Goal: Information Seeking & Learning: Compare options

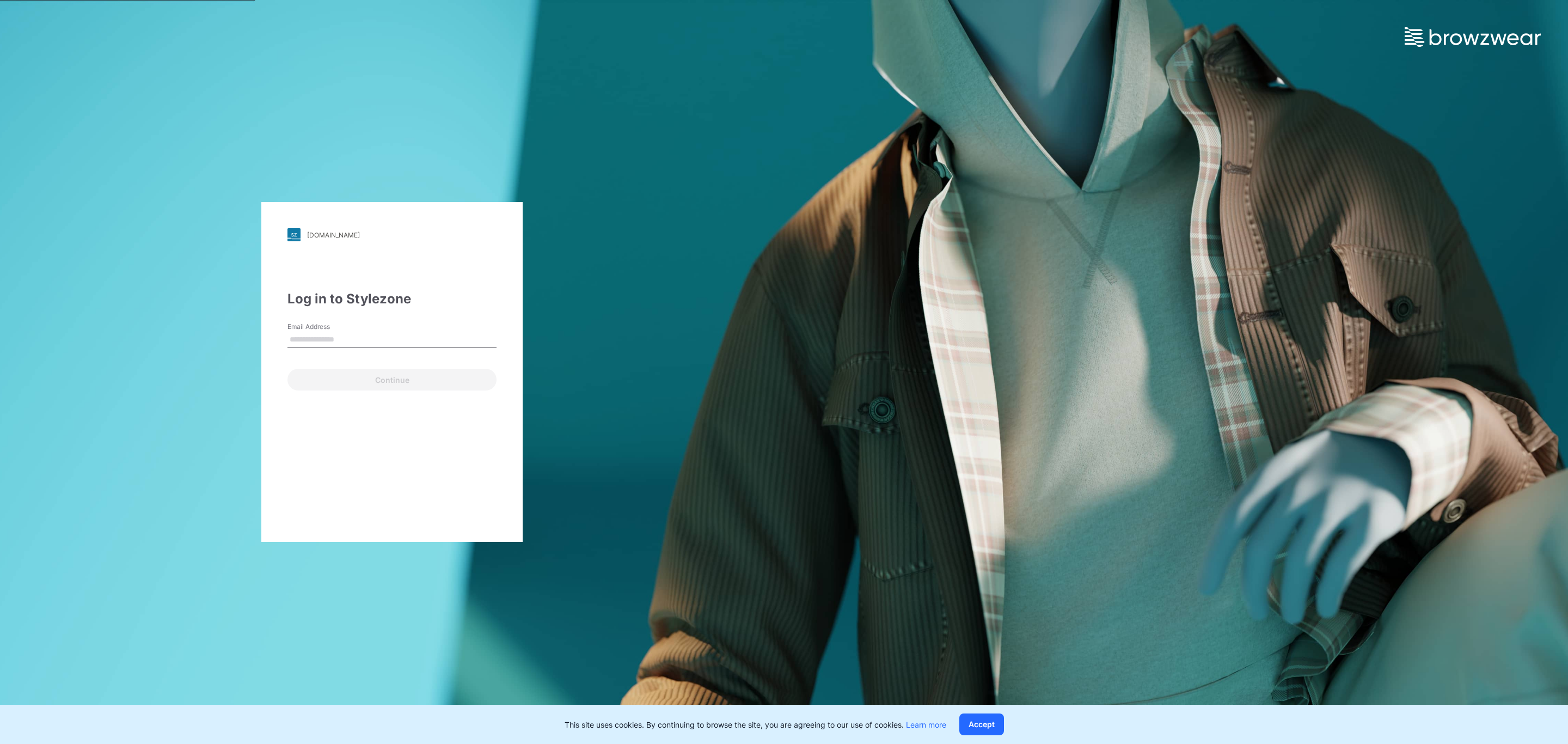
type input "**********"
click at [414, 376] on button "Continue" at bounding box center [391, 380] width 209 height 22
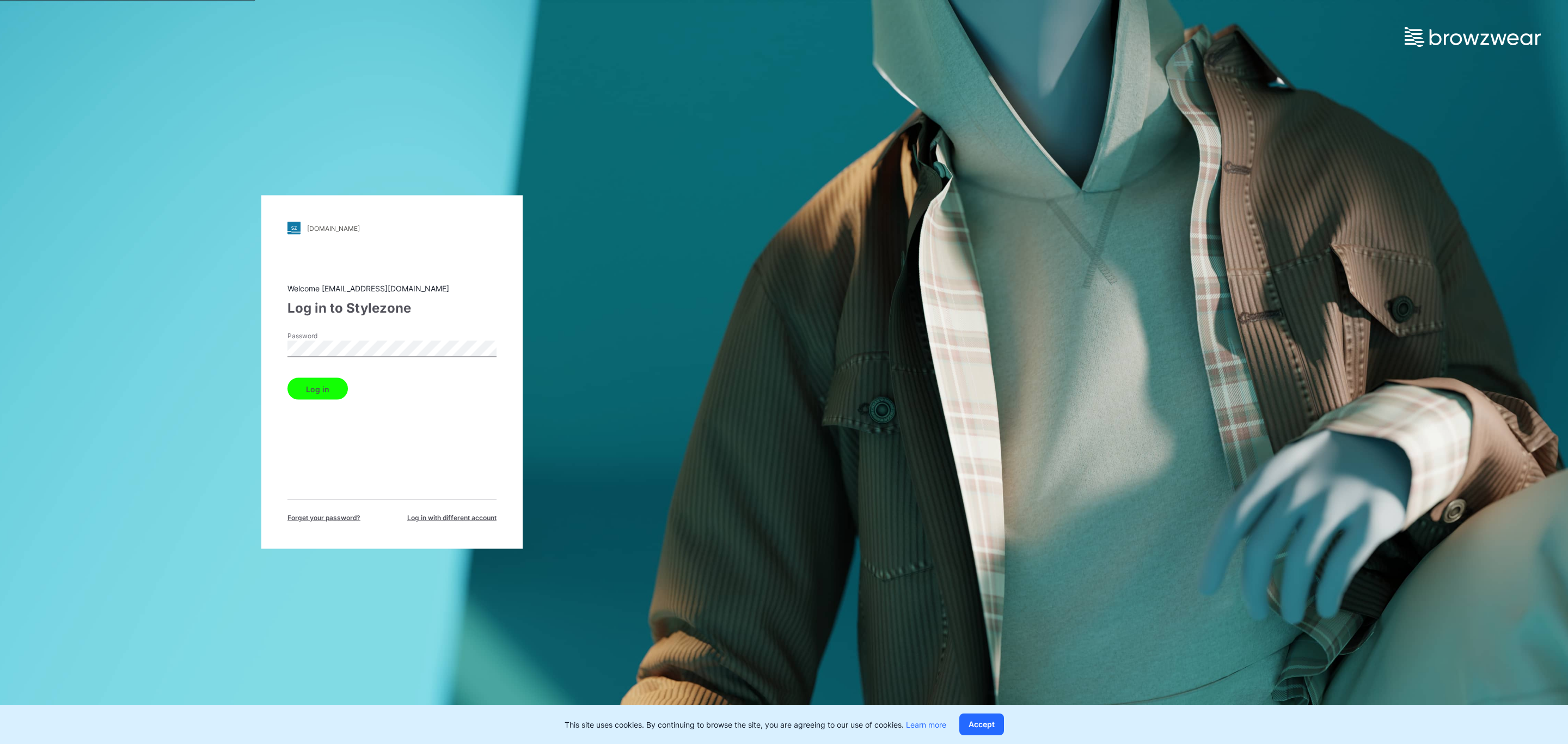
click at [329, 385] on button "Log in" at bounding box center [317, 389] width 60 height 22
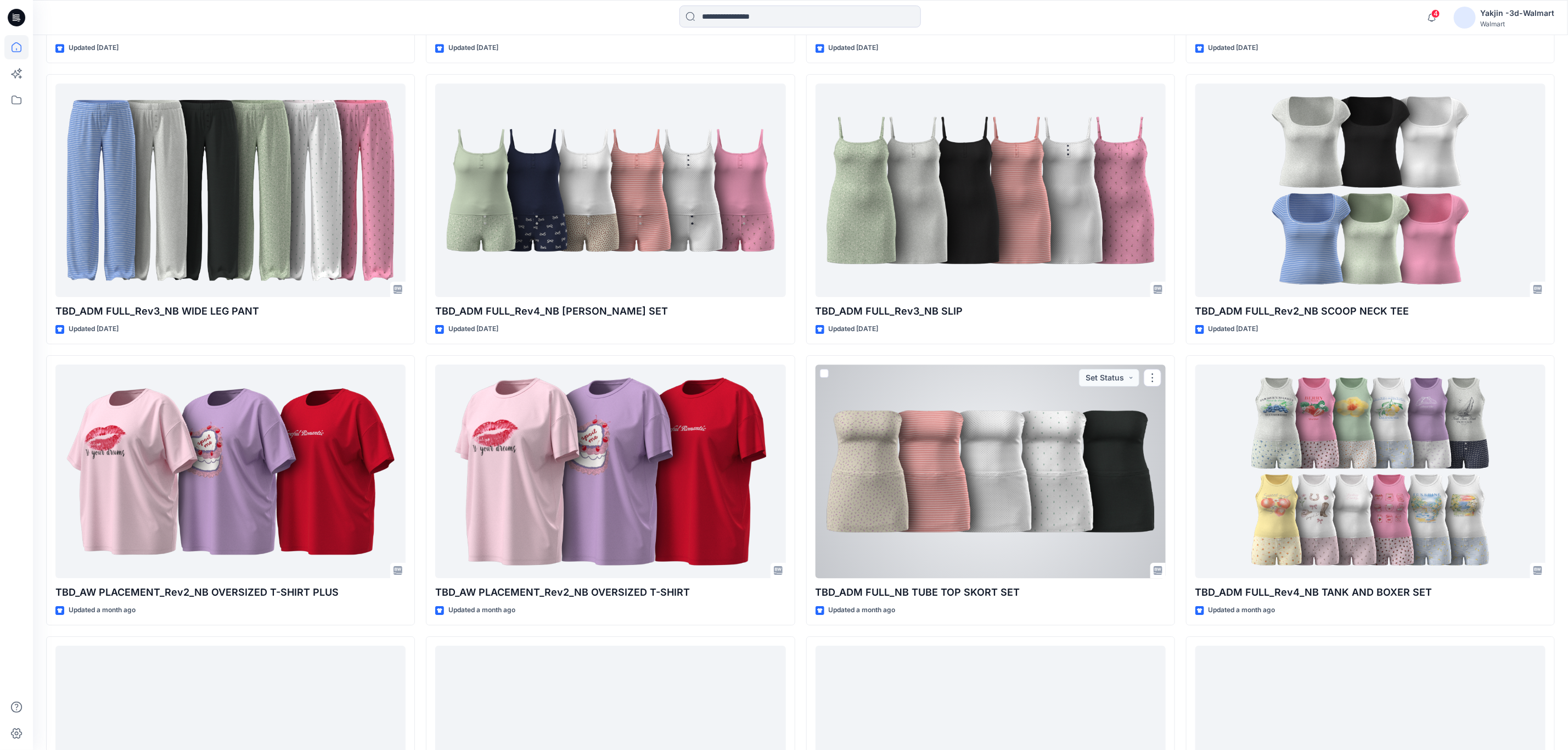
scroll to position [2516, 0]
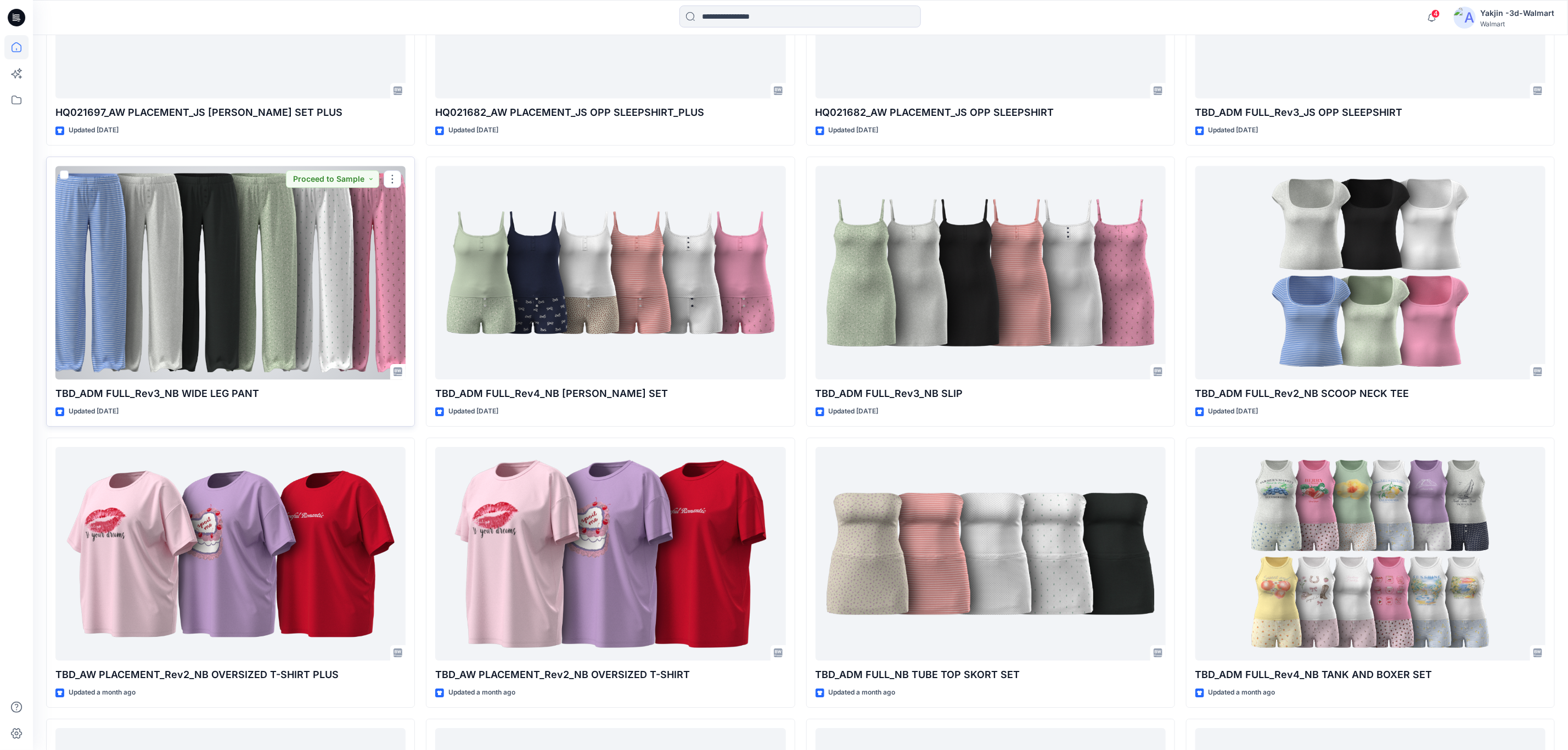
click at [278, 333] on div at bounding box center [230, 273] width 350 height 214
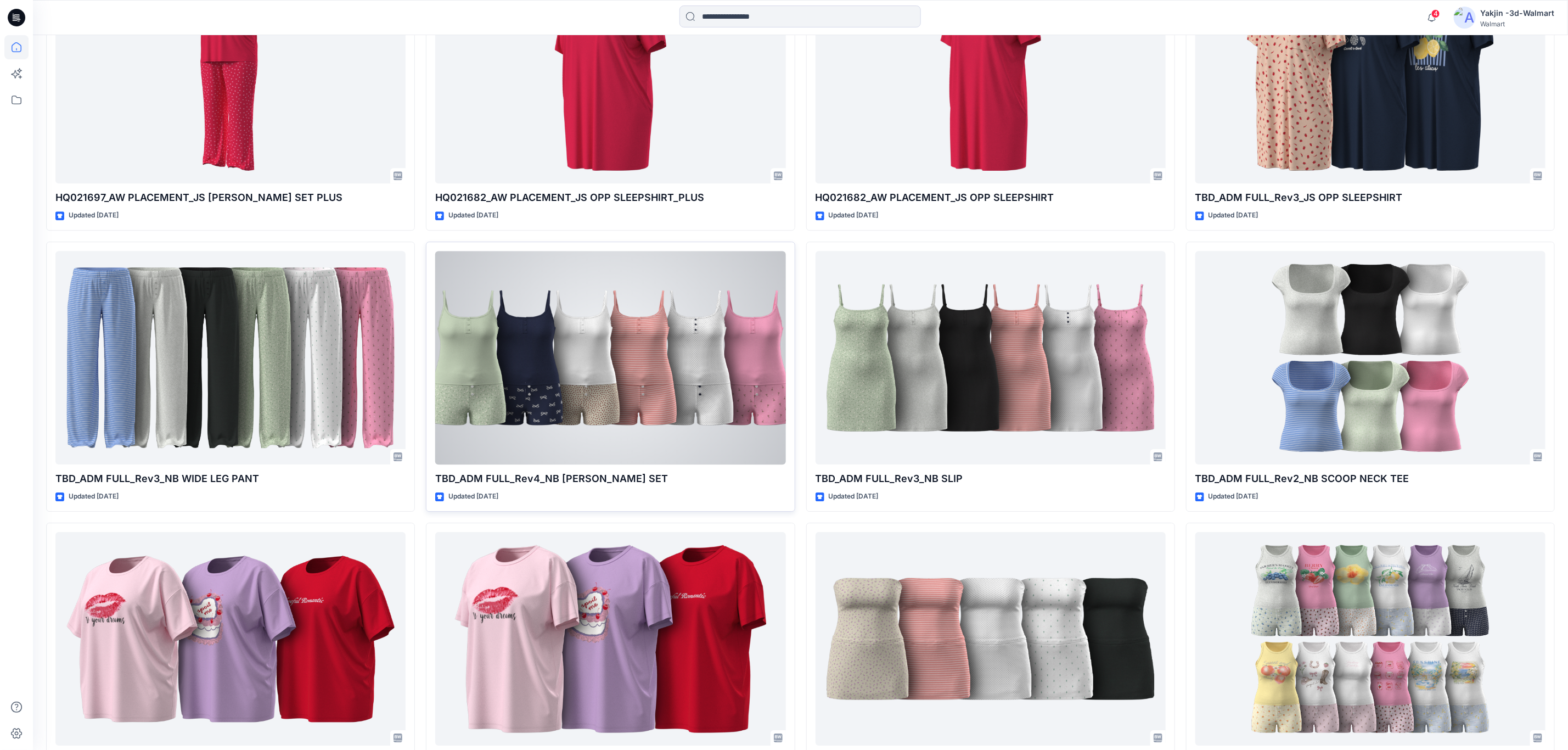
scroll to position [2434, 0]
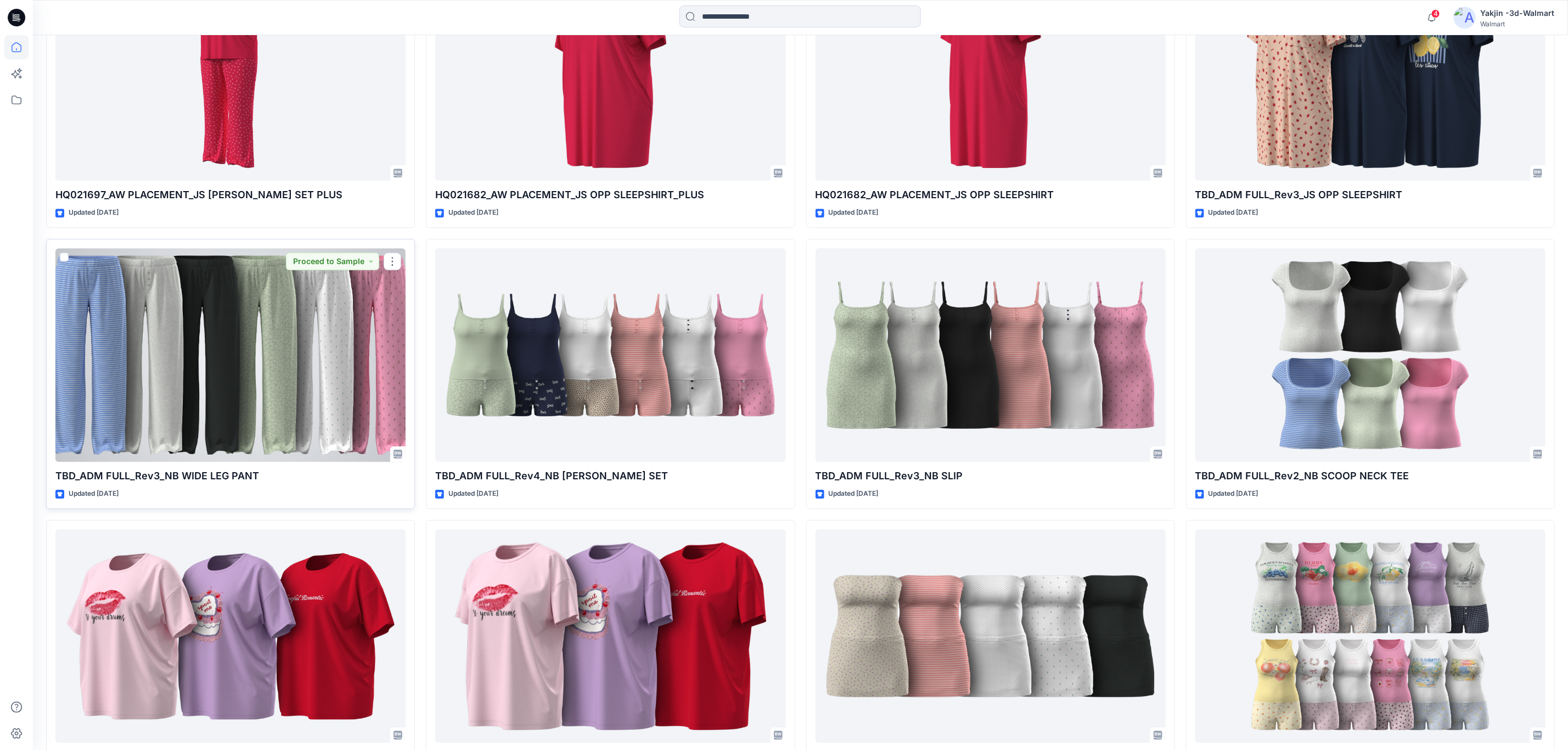
click at [361, 397] on div at bounding box center [230, 355] width 350 height 214
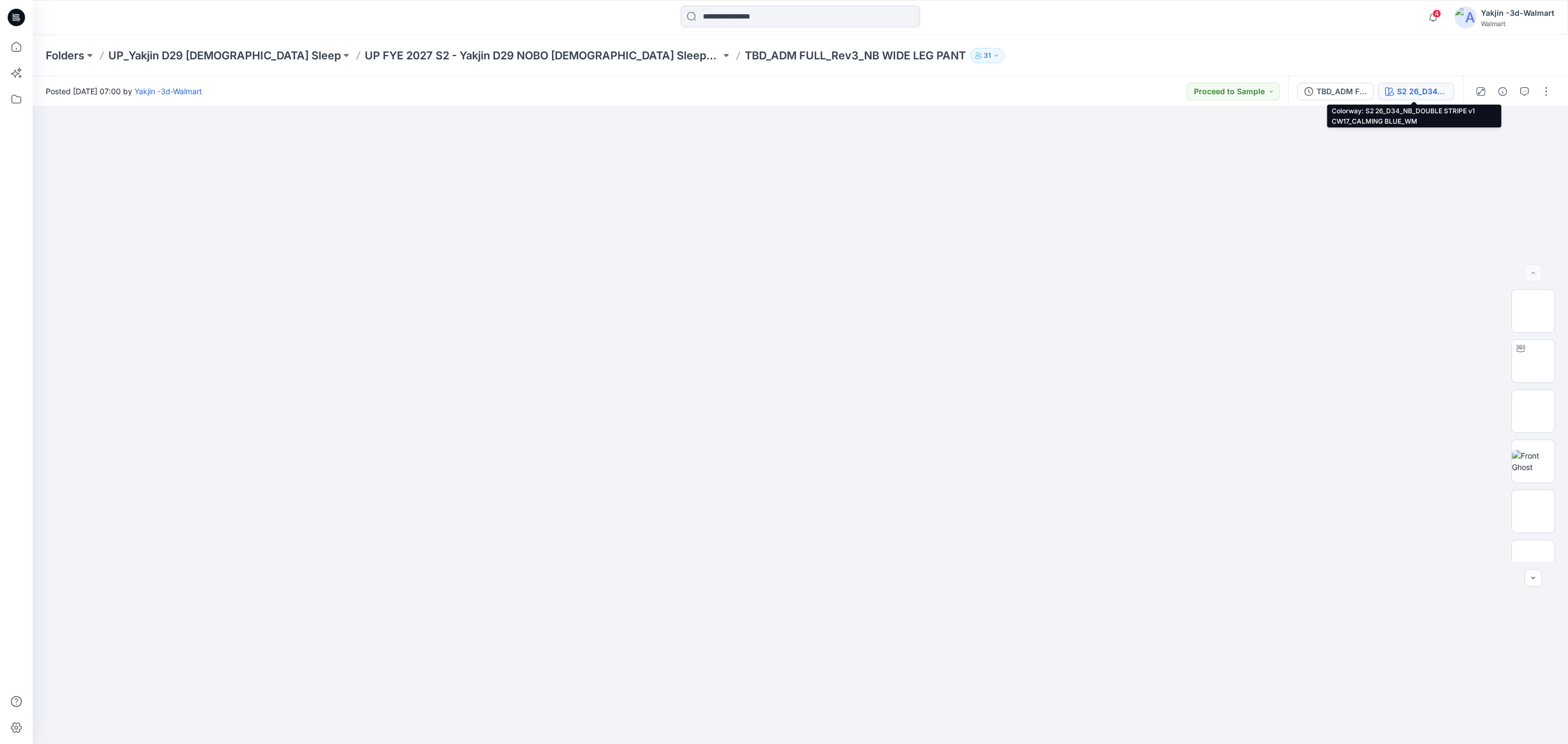
click at [1434, 90] on div "S2 26_D34_NB_DOUBLE STRIPE v1 CW17_CALMING BLUE_WM" at bounding box center [1422, 91] width 50 height 12
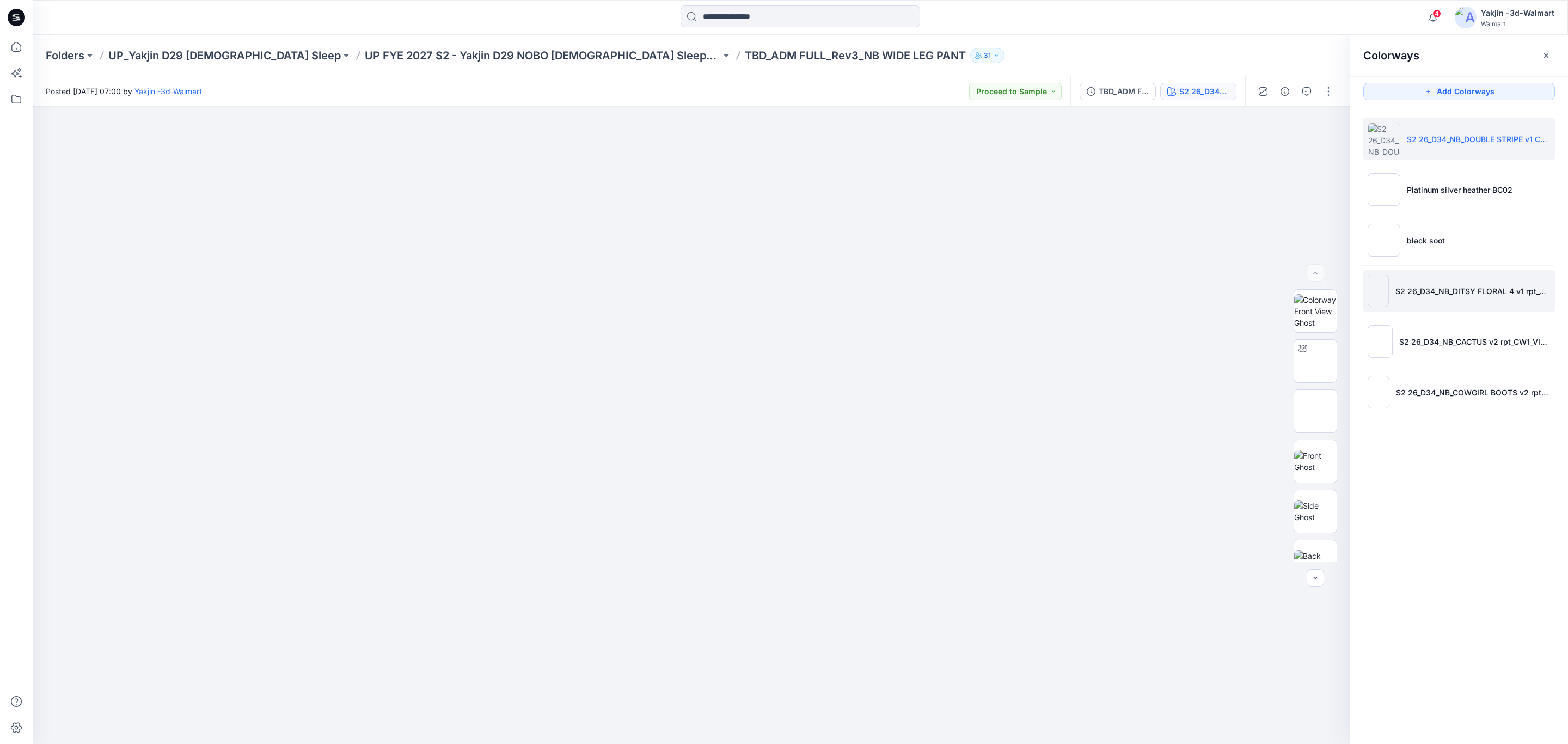
click at [1452, 301] on li "S2 26_D34_NB_DITSY FLORAL 4 v1 rpt_CW21_MINT DREAM_WM" at bounding box center [1459, 291] width 192 height 41
click at [1315, 461] on img at bounding box center [1315, 461] width 0 height 0
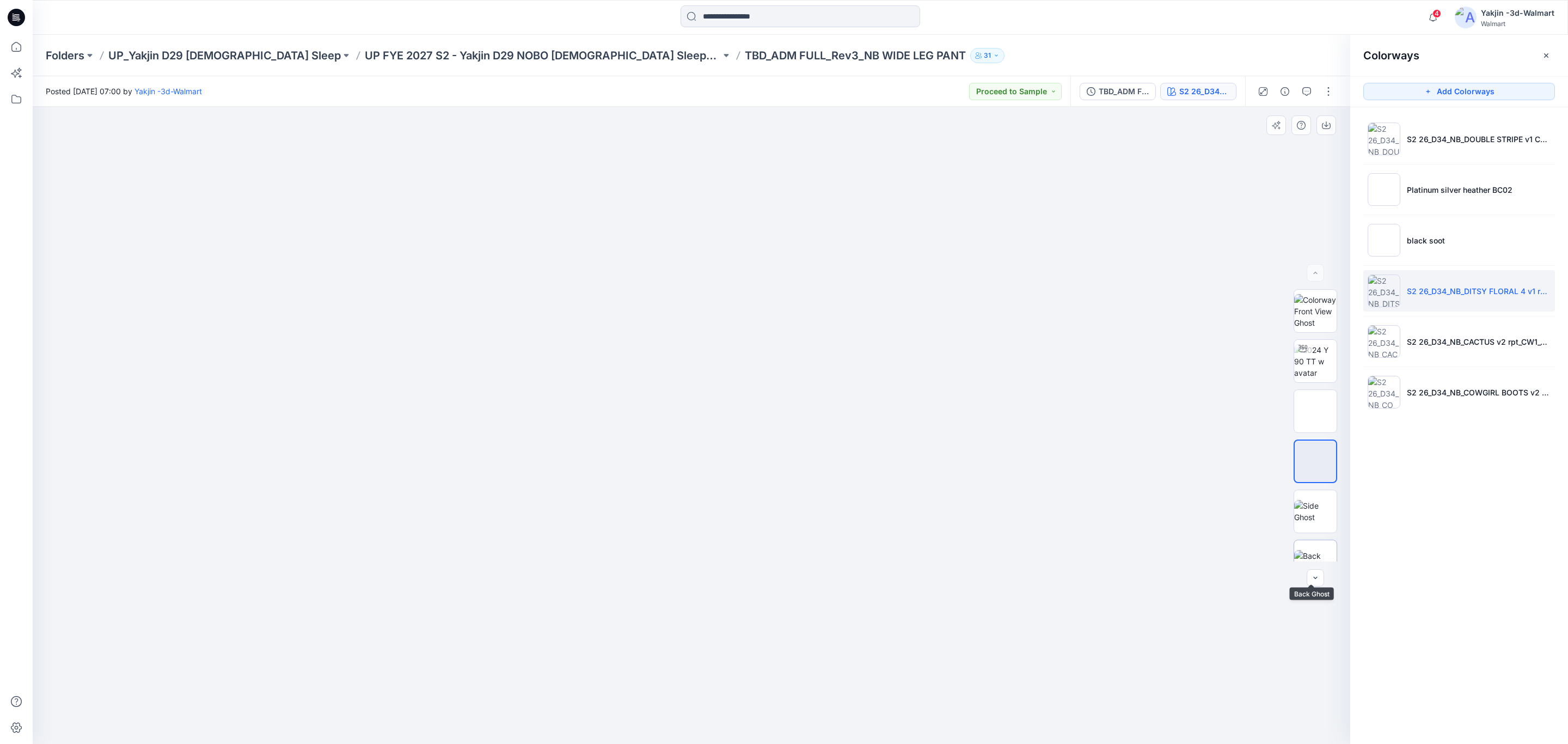
click at [1318, 550] on img at bounding box center [1315, 561] width 43 height 23
click at [1328, 121] on icon "button" at bounding box center [1326, 125] width 9 height 9
click at [1419, 237] on p "black soot" at bounding box center [1426, 240] width 38 height 12
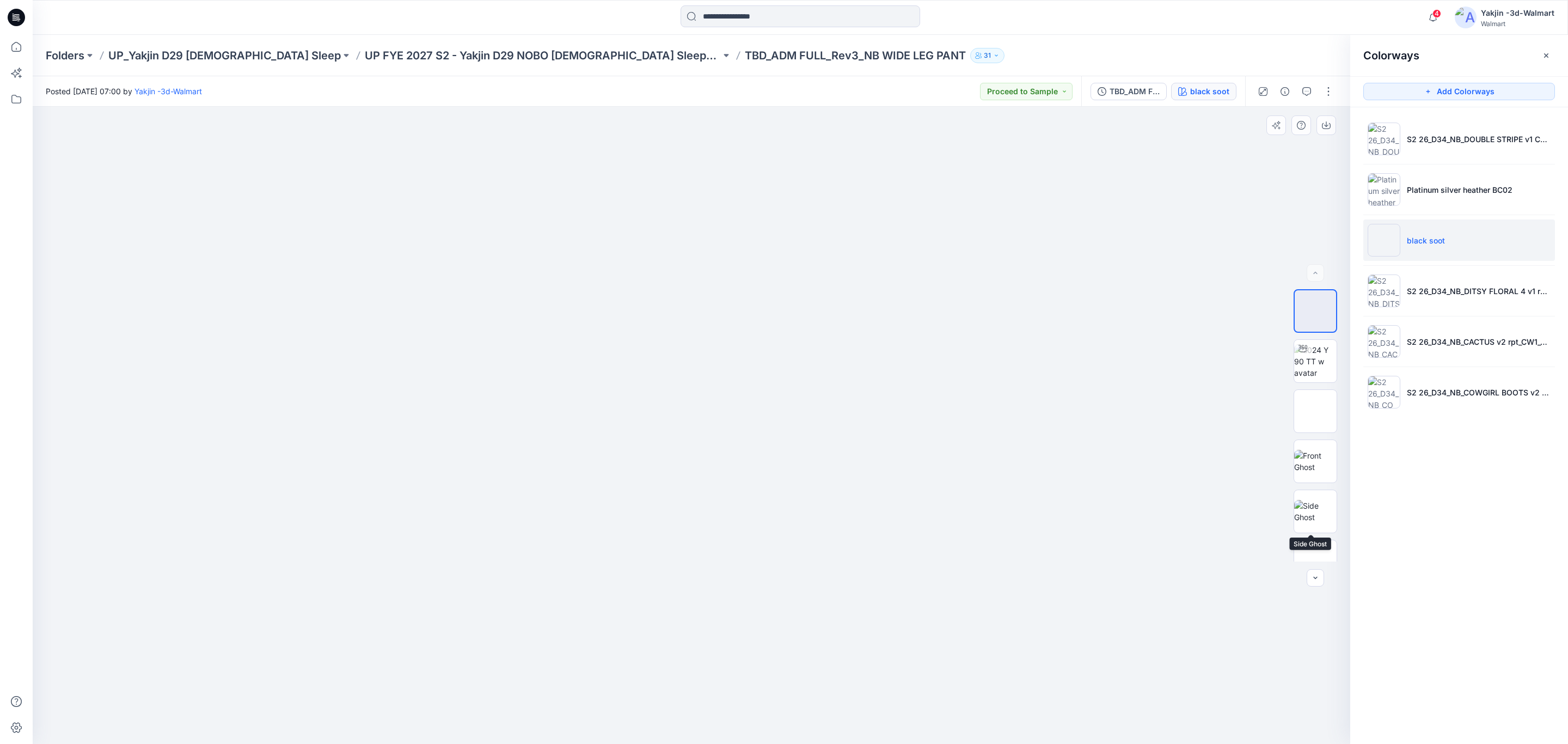
click at [1312, 538] on div "13 % BW" at bounding box center [1315, 425] width 44 height 272
click at [1315, 561] on img at bounding box center [1315, 561] width 0 height 0
click at [1327, 123] on icon "button" at bounding box center [1326, 125] width 9 height 9
click at [1439, 191] on p "Platinum silver heather BC02" at bounding box center [1460, 189] width 106 height 12
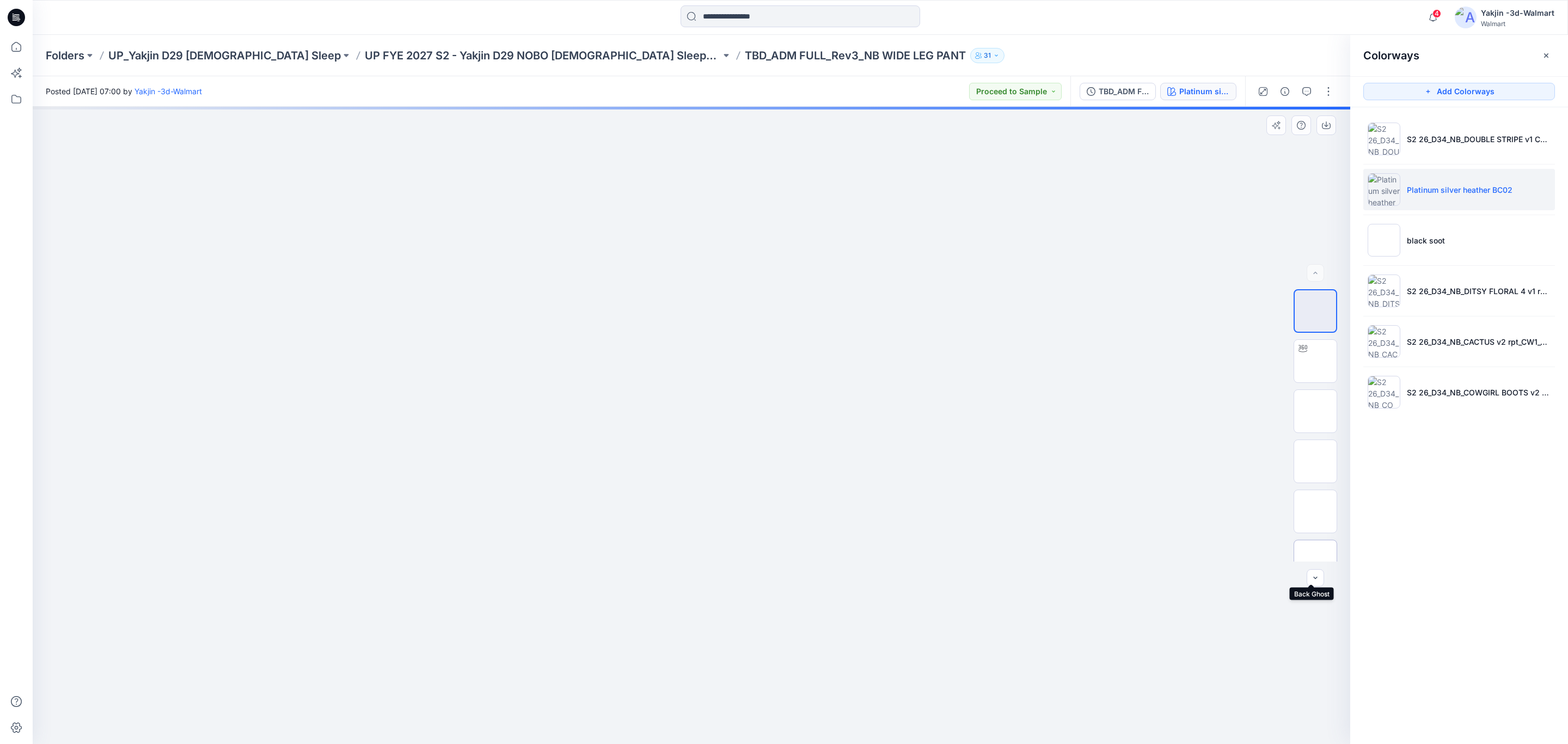
click at [1315, 561] on img at bounding box center [1315, 561] width 0 height 0
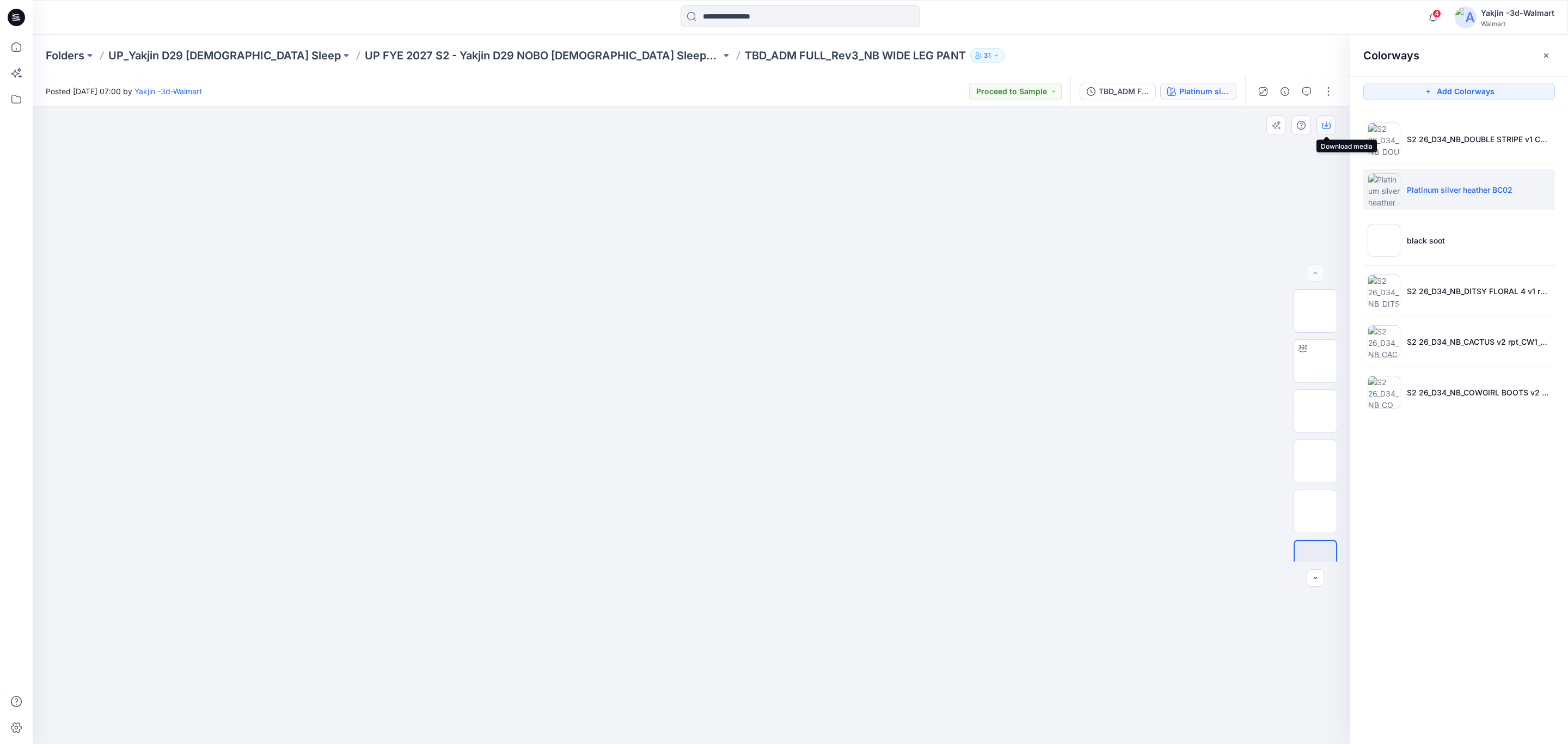
click at [1329, 127] on icon "button" at bounding box center [1326, 125] width 9 height 9
click at [1446, 152] on li "S2 26_D34_NB_DOUBLE STRIPE v1 CW17_CALMING BLUE_WM" at bounding box center [1459, 139] width 192 height 41
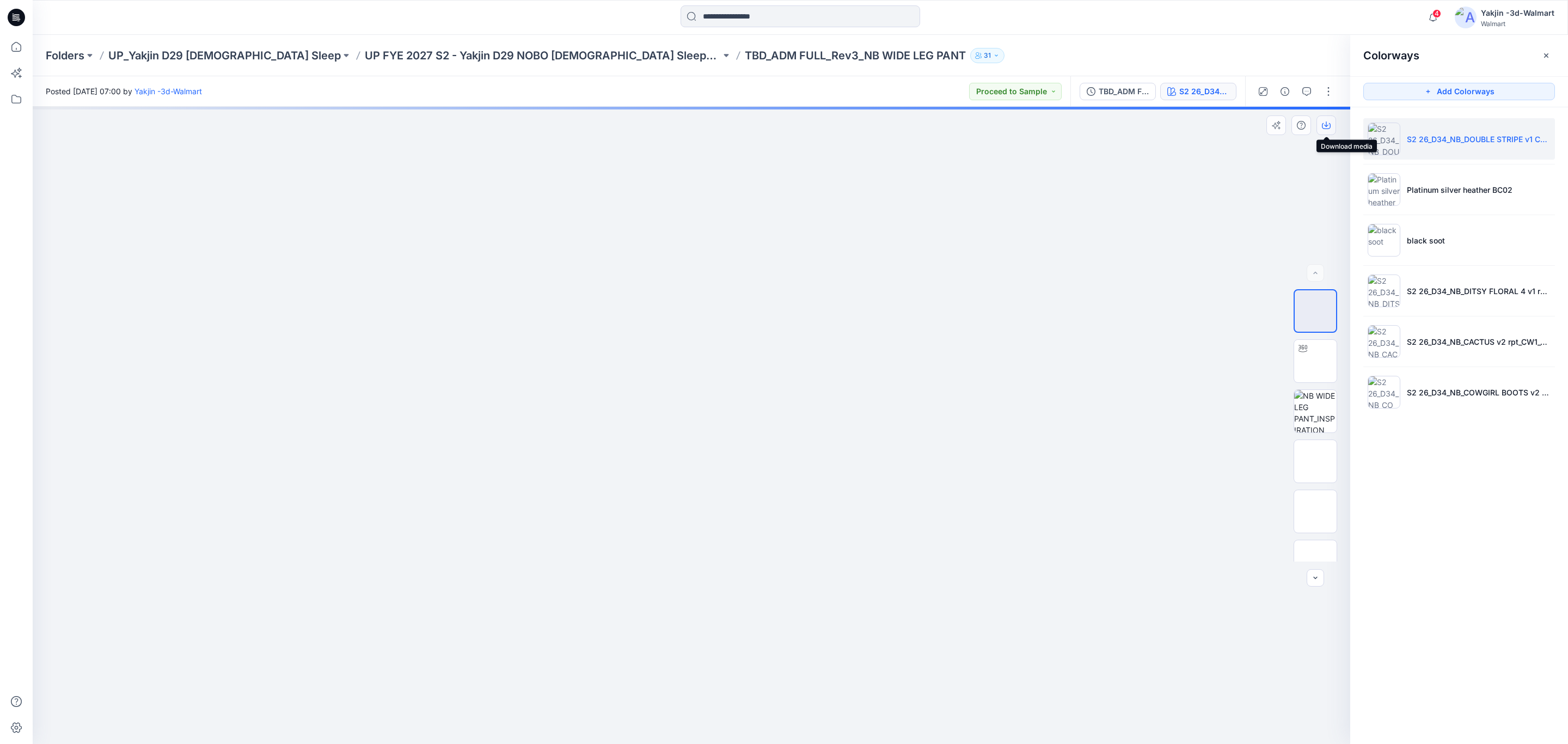
click at [1328, 125] on icon "button" at bounding box center [1326, 125] width 9 height 9
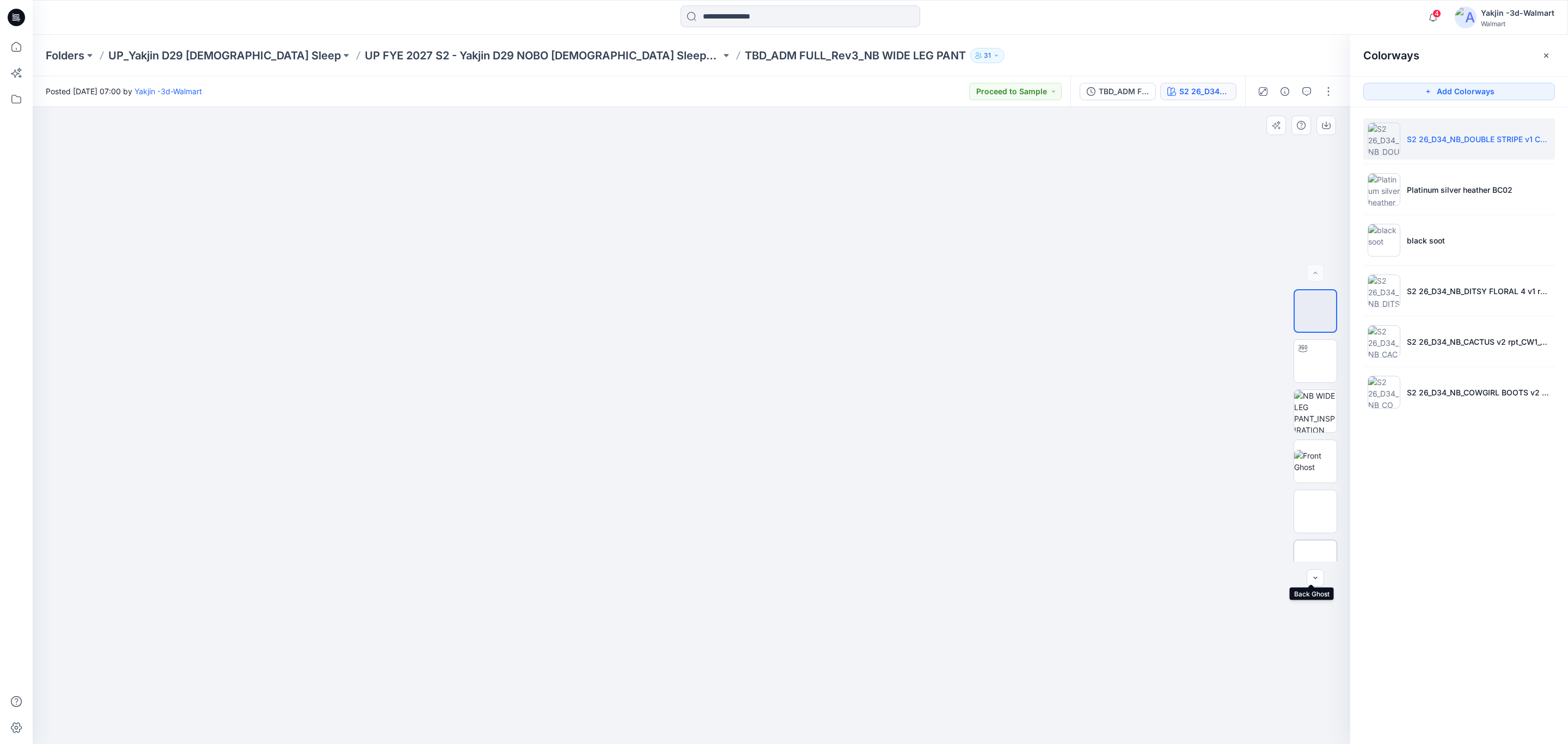
click at [1315, 561] on img at bounding box center [1315, 561] width 0 height 0
click at [1332, 120] on button "button" at bounding box center [1326, 125] width 19 height 19
drag, startPoint x: 1436, startPoint y: 460, endPoint x: 1401, endPoint y: 353, distance: 112.6
click at [1436, 459] on div "Colorways Add Colorways S2 26_D34_NB_DOUBLE STRIPE v1 CW17_CALMING BLUE_WM Plat…" at bounding box center [1459, 389] width 218 height 709
drag, startPoint x: 1395, startPoint y: 343, endPoint x: 1413, endPoint y: 347, distance: 18.4
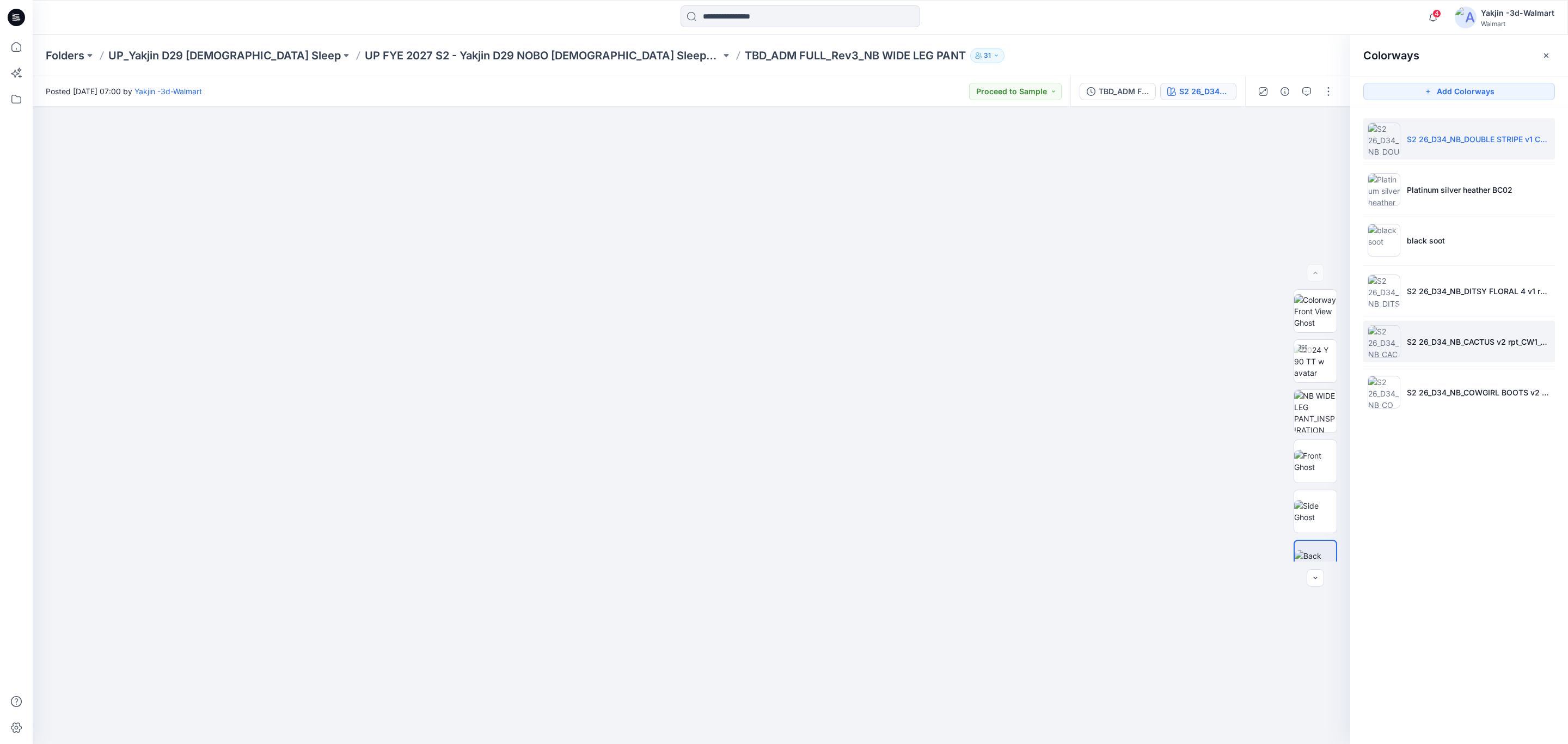
click at [1395, 343] on li "S2 26_D34_NB_CACTUS v2 rpt_CW1_VIVID WHITE_WM" at bounding box center [1459, 342] width 192 height 41
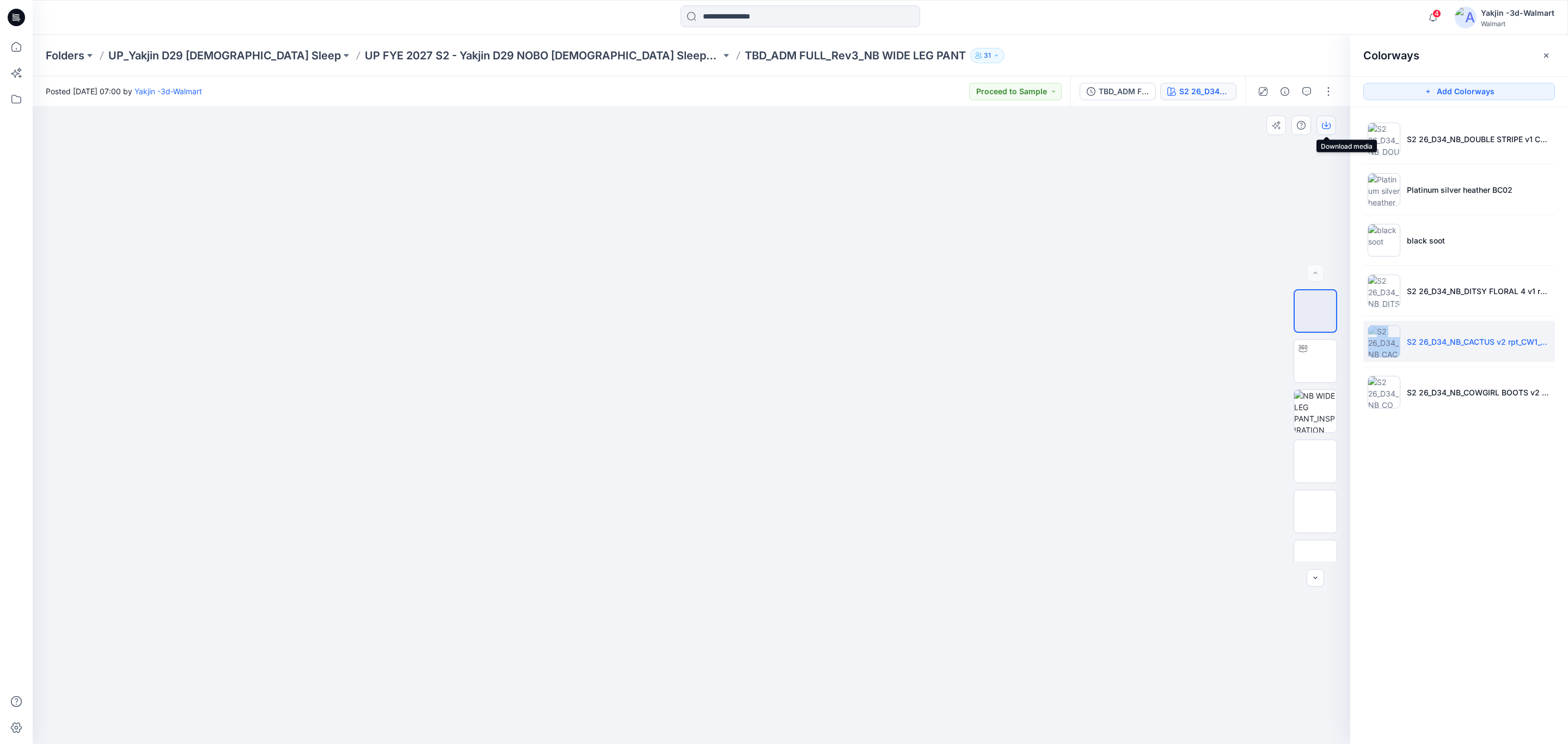
click at [1328, 121] on icon "button" at bounding box center [1326, 125] width 9 height 9
click at [1315, 561] on img at bounding box center [1315, 561] width 0 height 0
click at [1331, 126] on button "button" at bounding box center [1326, 125] width 19 height 19
click at [1423, 405] on li "S2 26_D34_NB_COWGIRL BOOTS v2 rpt_CW1_ROSY PETAL_WM" at bounding box center [1459, 392] width 192 height 41
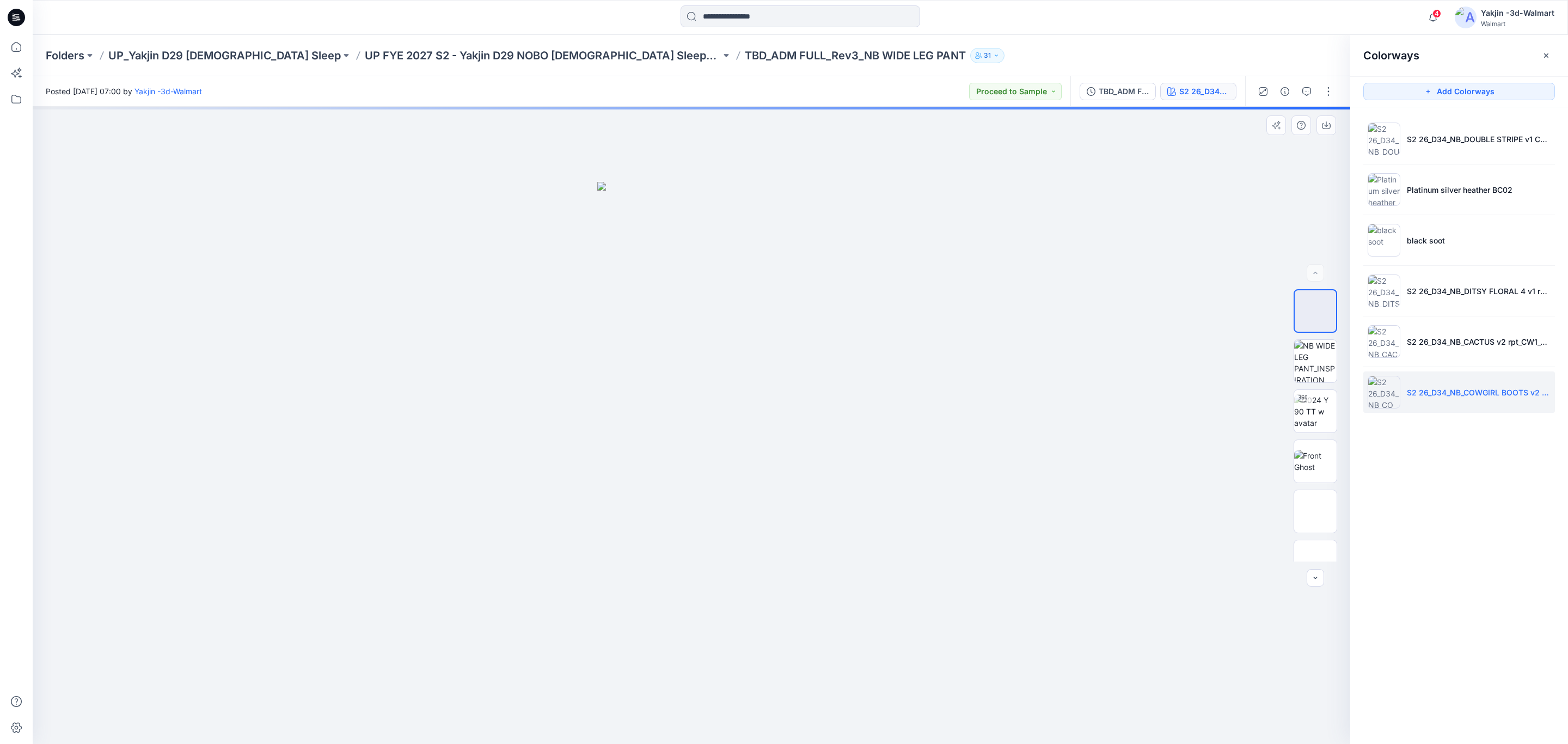
drag, startPoint x: 1327, startPoint y: 124, endPoint x: 1273, endPoint y: 315, distance: 198.5
click at [1273, 315] on div "BW S2 26_D34_NB_COWGIRL BOOTS v2 rpt_CW1_ROSY PETAL_WM Loading... Material Prop…" at bounding box center [691, 425] width 1318 height 637
click at [1315, 561] on img at bounding box center [1315, 561] width 0 height 0
click at [1332, 128] on button "button" at bounding box center [1326, 125] width 19 height 19
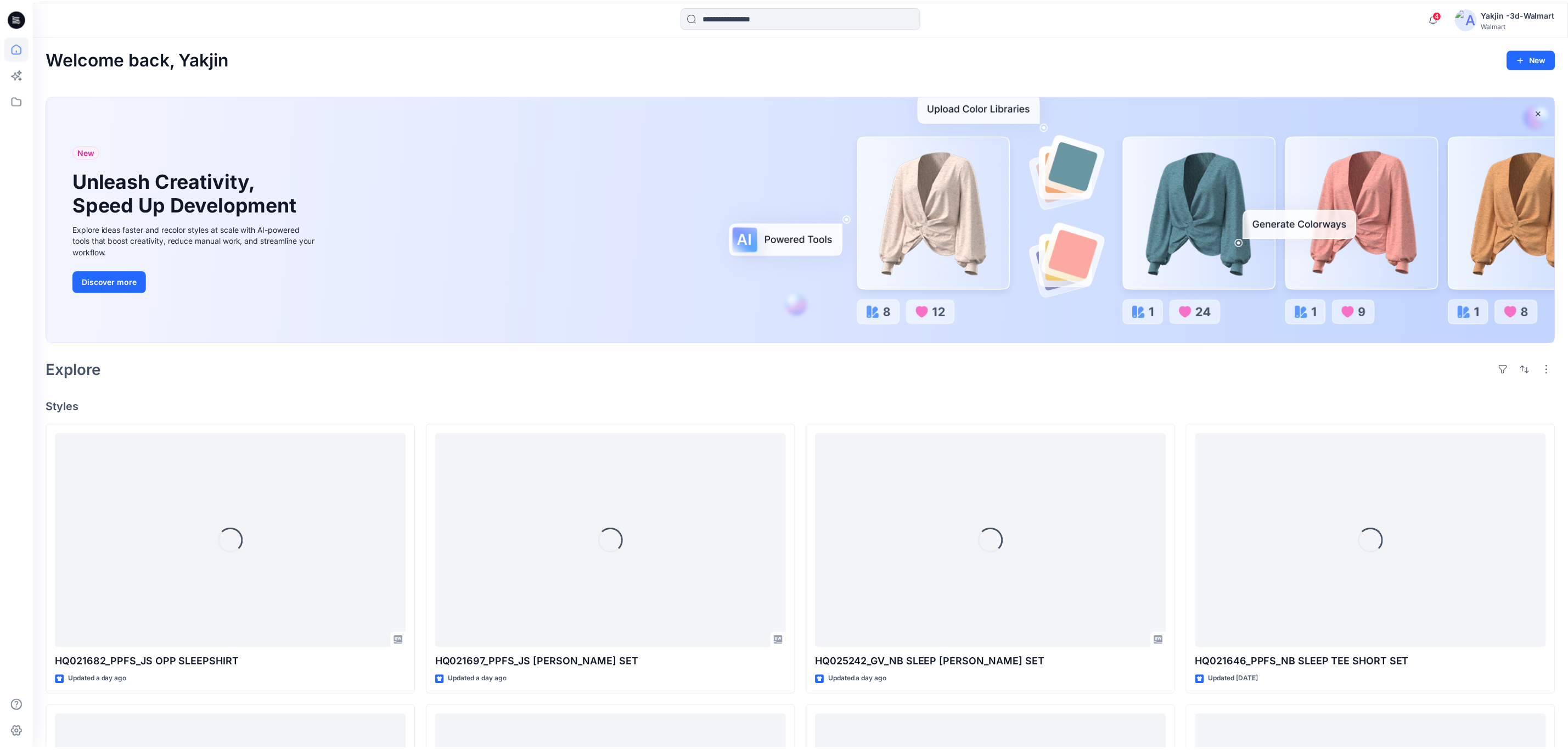
scroll to position [2434, 0]
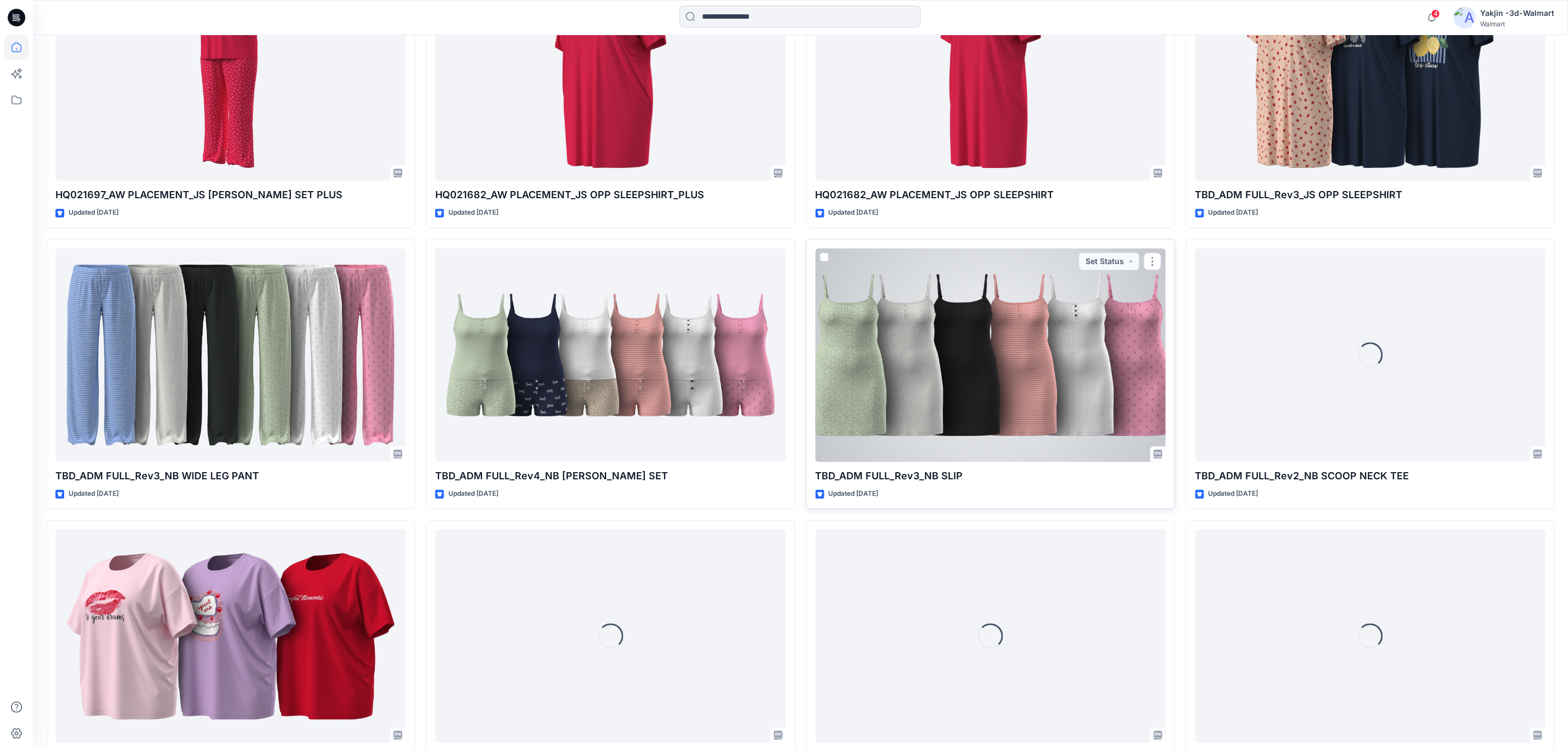
click at [970, 362] on div at bounding box center [991, 355] width 350 height 214
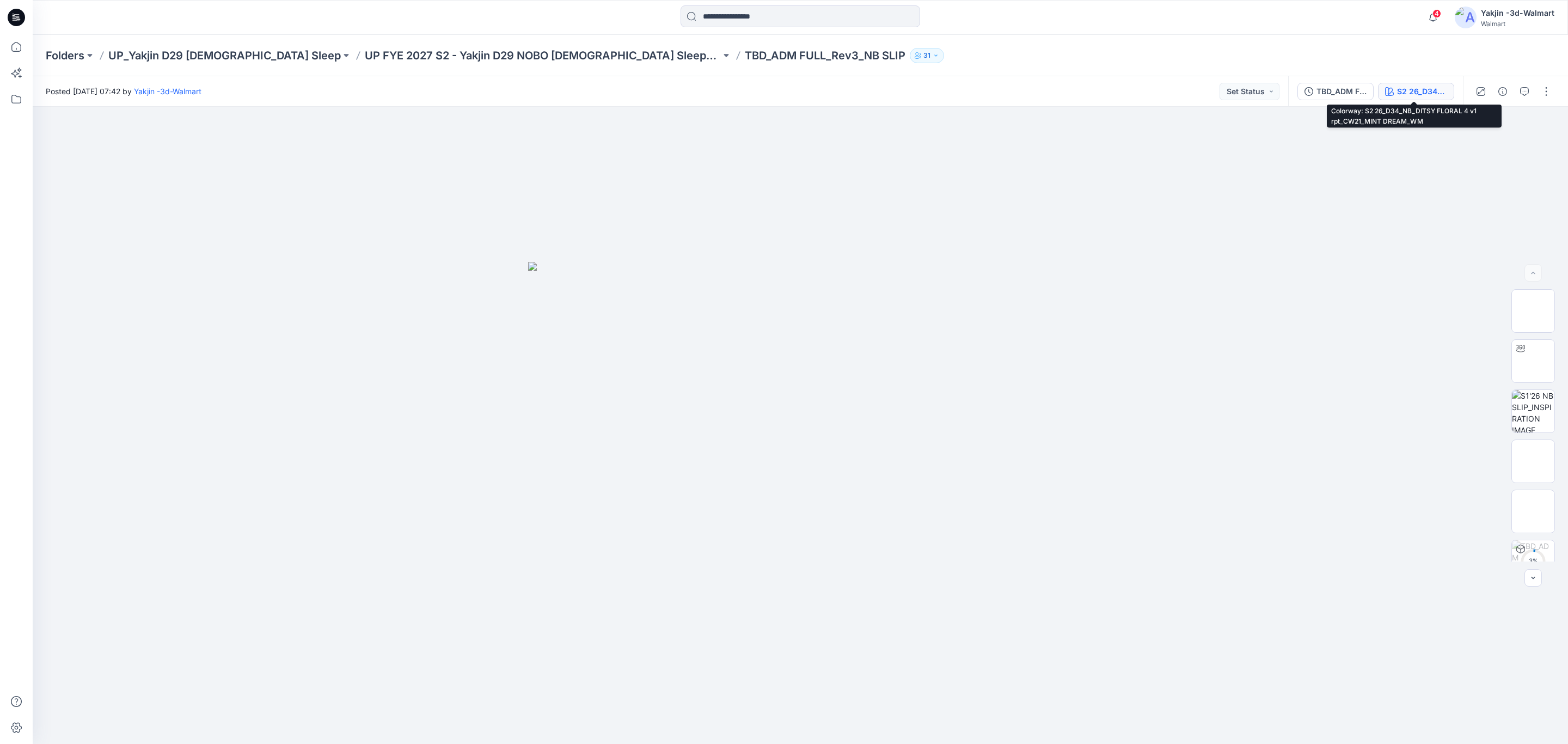
click at [1421, 83] on button "S2 26_D34_NB_DITSY FLORAL 4 v1 rpt_CW21_MINT DREAM_WM" at bounding box center [1416, 91] width 76 height 18
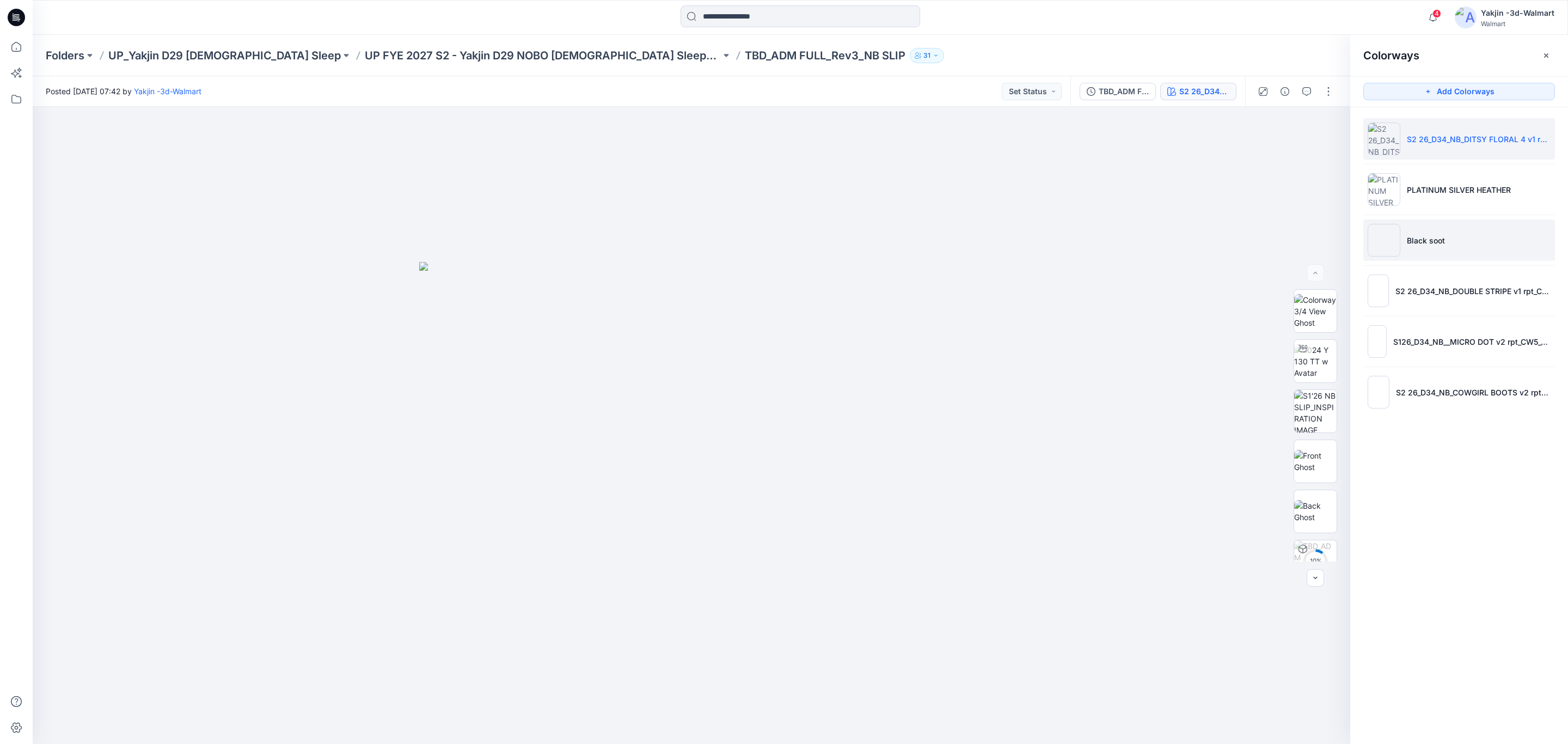
click at [1415, 237] on p "Black soot" at bounding box center [1426, 240] width 38 height 12
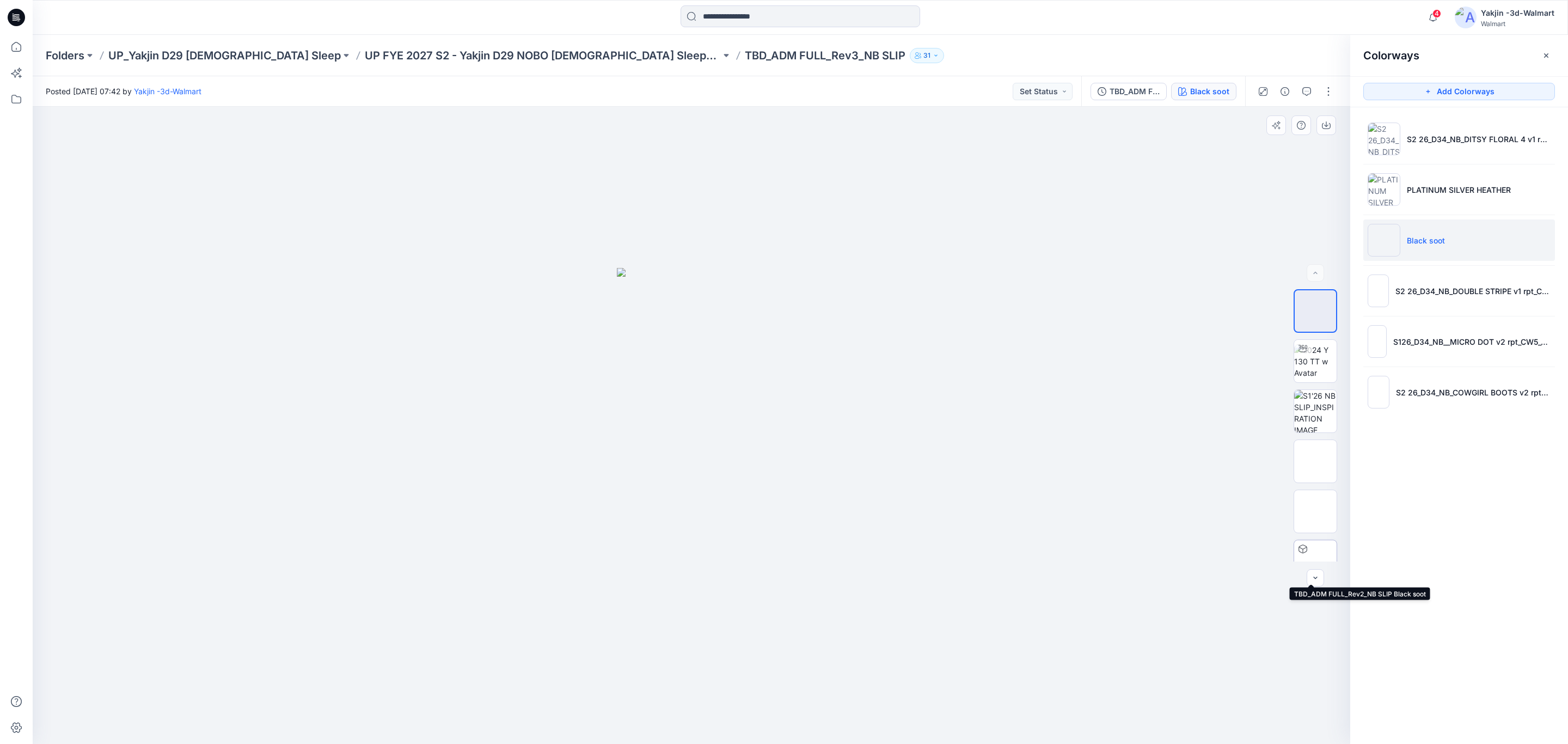
click at [1315, 561] on img at bounding box center [1315, 561] width 0 height 0
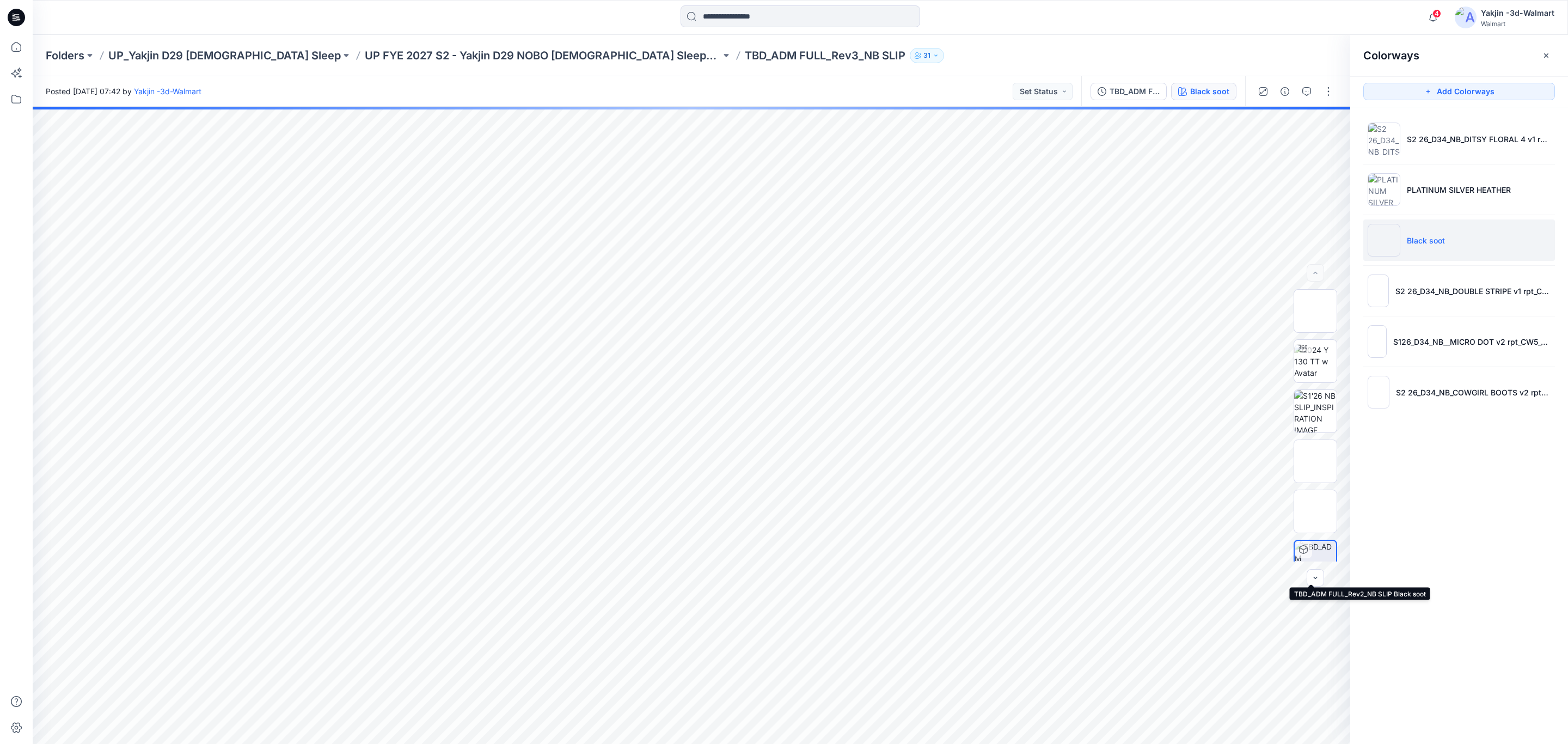
click at [1320, 549] on img at bounding box center [1315, 561] width 41 height 41
click at [1315, 311] on img at bounding box center [1315, 311] width 0 height 0
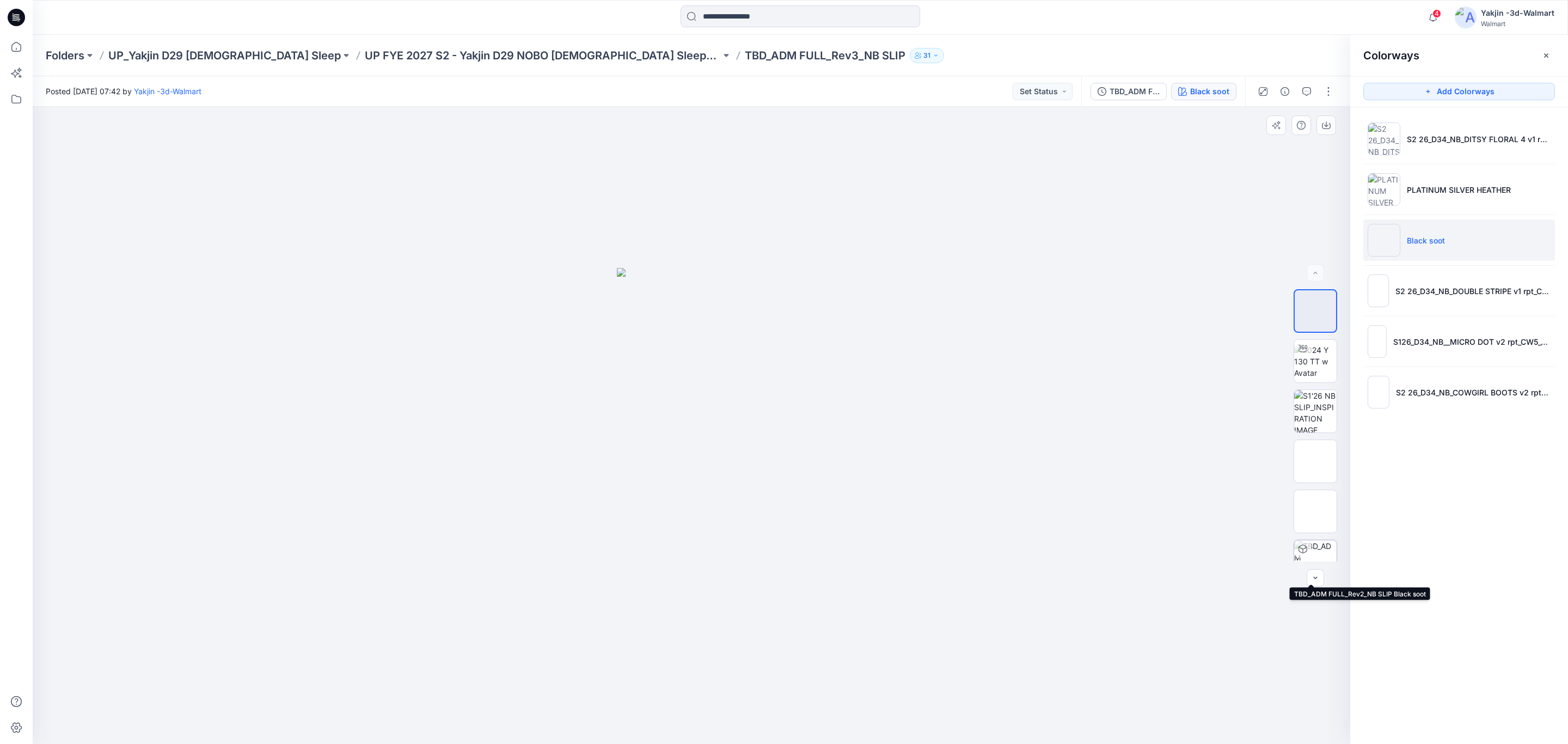
click at [1311, 552] on img at bounding box center [1315, 561] width 43 height 43
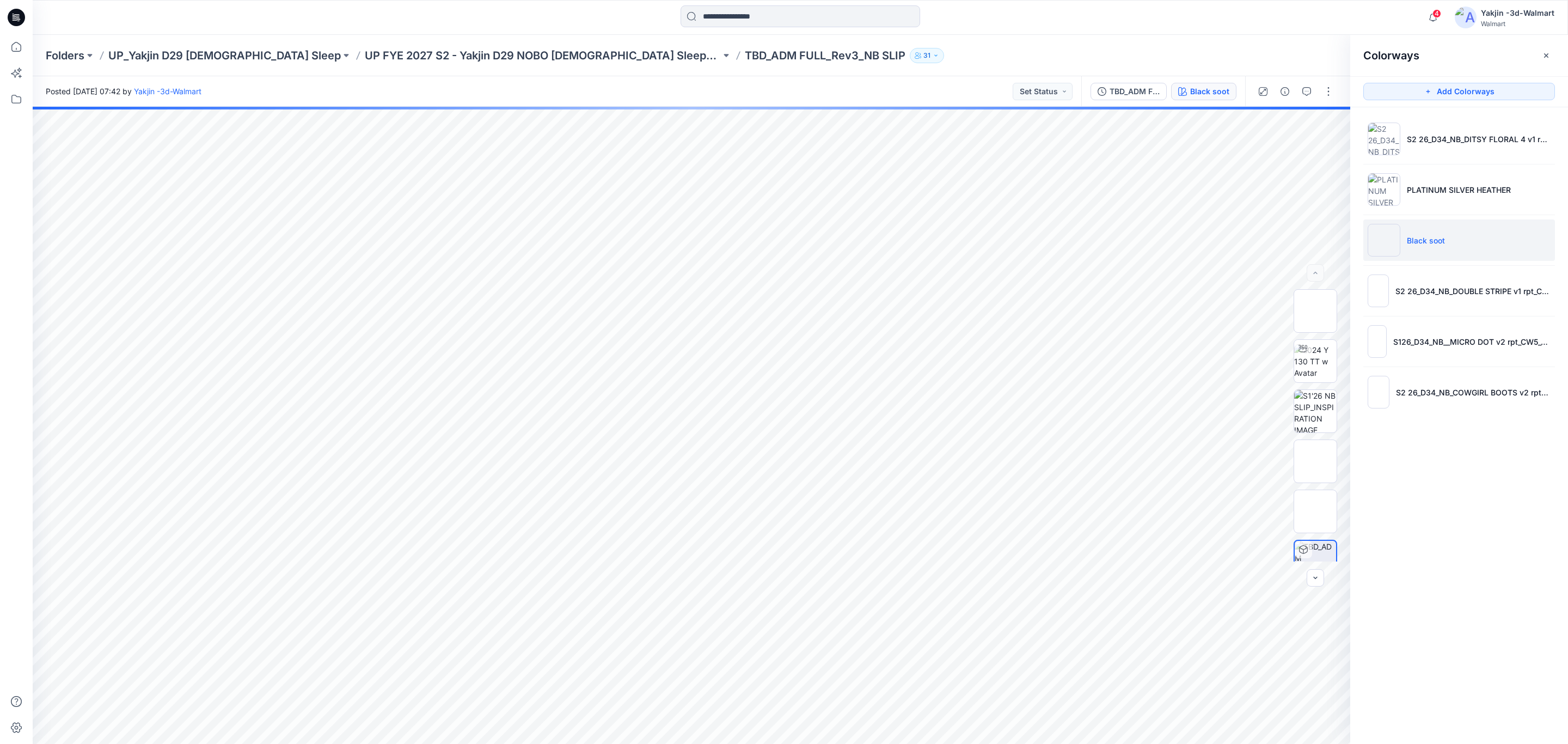
scroll to position [72, 0]
click at [1317, 502] on img at bounding box center [1315, 490] width 41 height 41
click at [1315, 440] on img at bounding box center [1315, 440] width 0 height 0
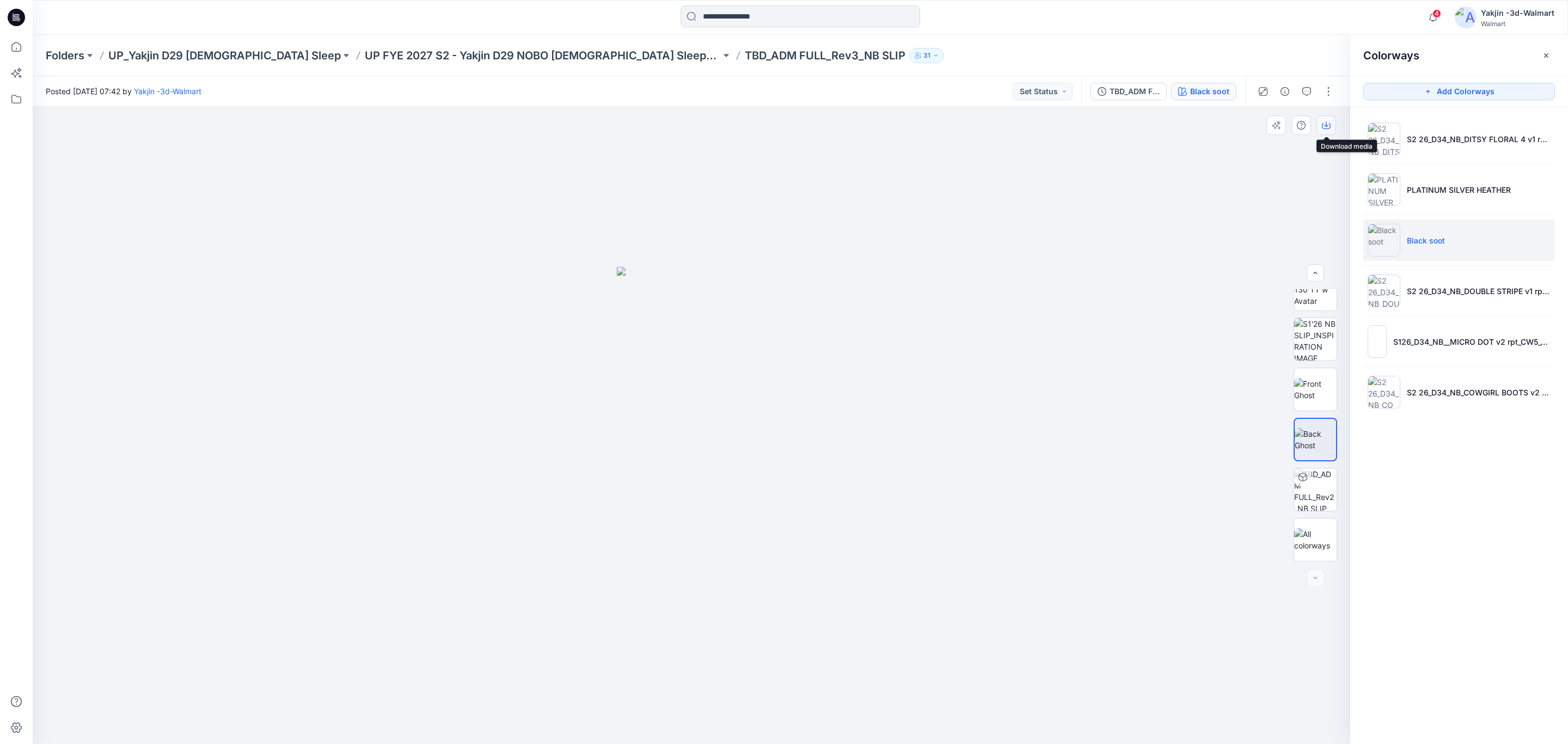
click at [1325, 125] on icon "button" at bounding box center [1326, 124] width 4 height 5
click at [1446, 186] on p "PLATINUM SILVER HEATHER" at bounding box center [1458, 189] width 104 height 12
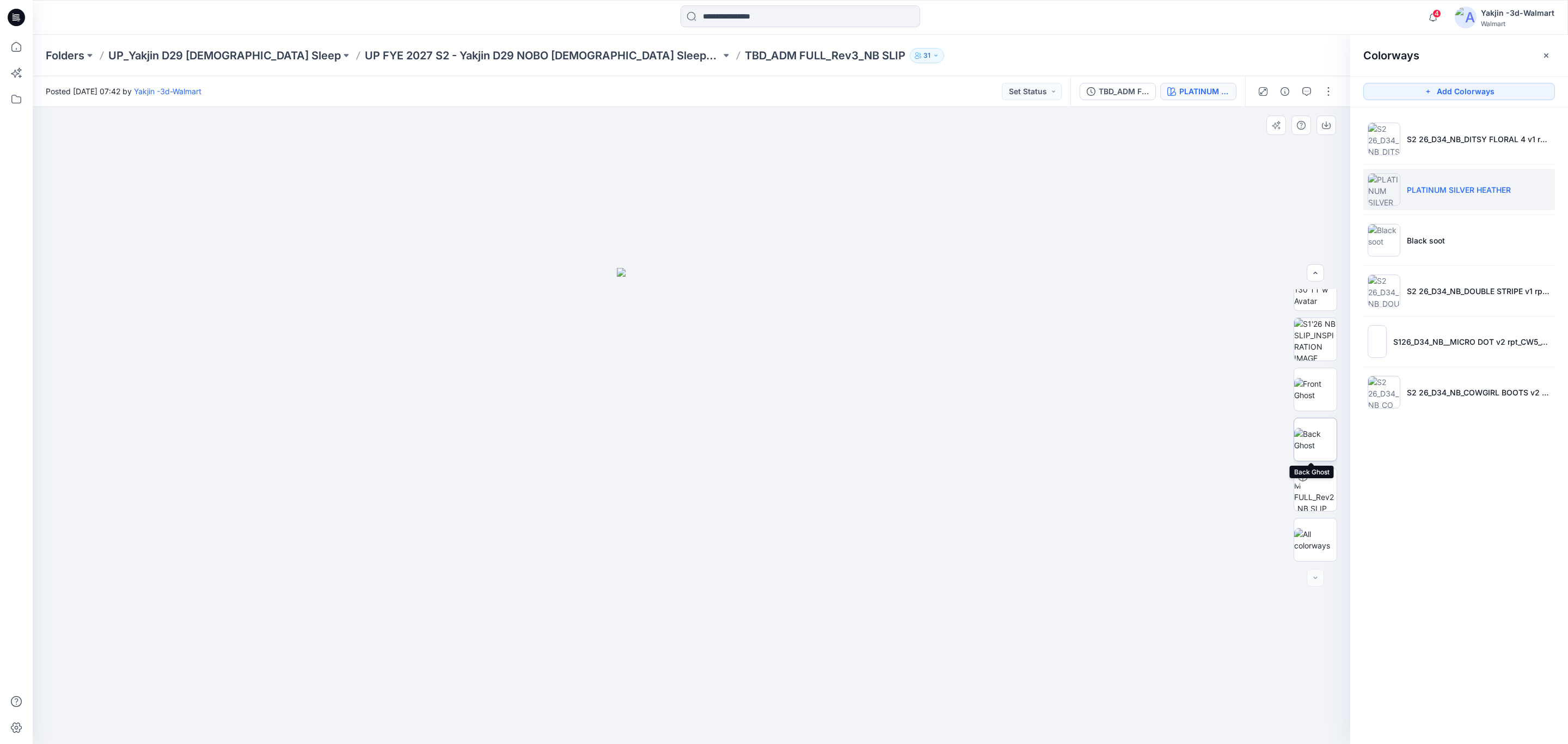
click at [1317, 445] on img at bounding box center [1315, 440] width 43 height 23
click at [1328, 123] on icon "button" at bounding box center [1326, 125] width 9 height 9
click at [1454, 139] on p "S2 26_D34_NB_DITSY FLORAL 4 v1 rpt_CW21_MINT DREAM_WM" at bounding box center [1479, 139] width 144 height 12
click at [1305, 438] on img at bounding box center [1315, 440] width 43 height 23
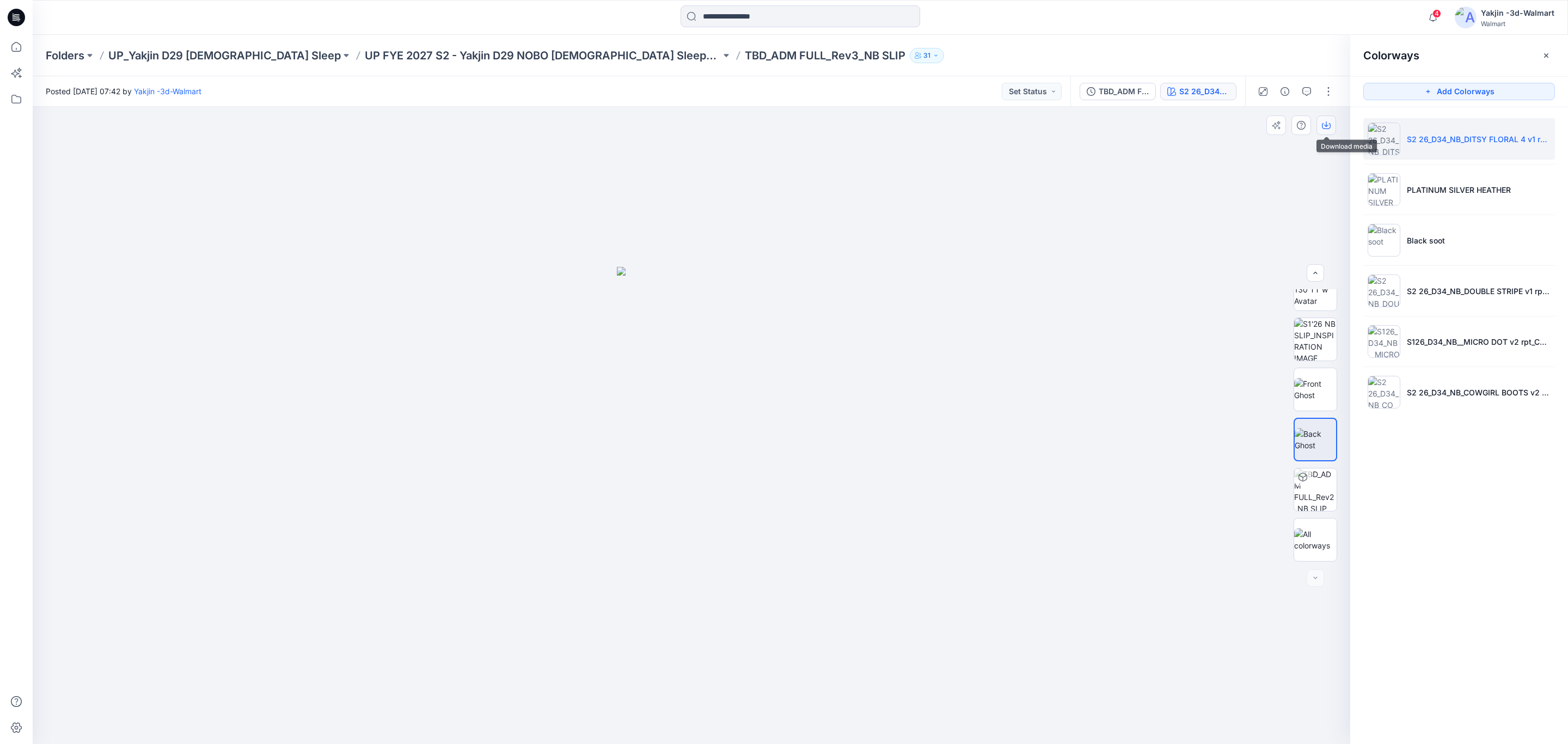
click at [1327, 125] on icon "button" at bounding box center [1326, 125] width 9 height 9
drag, startPoint x: 1426, startPoint y: 458, endPoint x: 1431, endPoint y: 352, distance: 106.1
click at [1426, 452] on div "Colorways Add Colorways S2 26_D34_NB_DITSY FLORAL 4 v1 rpt_CW21_MINT DREAM_WM P…" at bounding box center [1459, 389] width 218 height 709
click at [1423, 385] on li "S2 26_D34_NB_COWGIRL BOOTS v2 rpt_CW1_ROSY PETAL_WM" at bounding box center [1459, 392] width 192 height 41
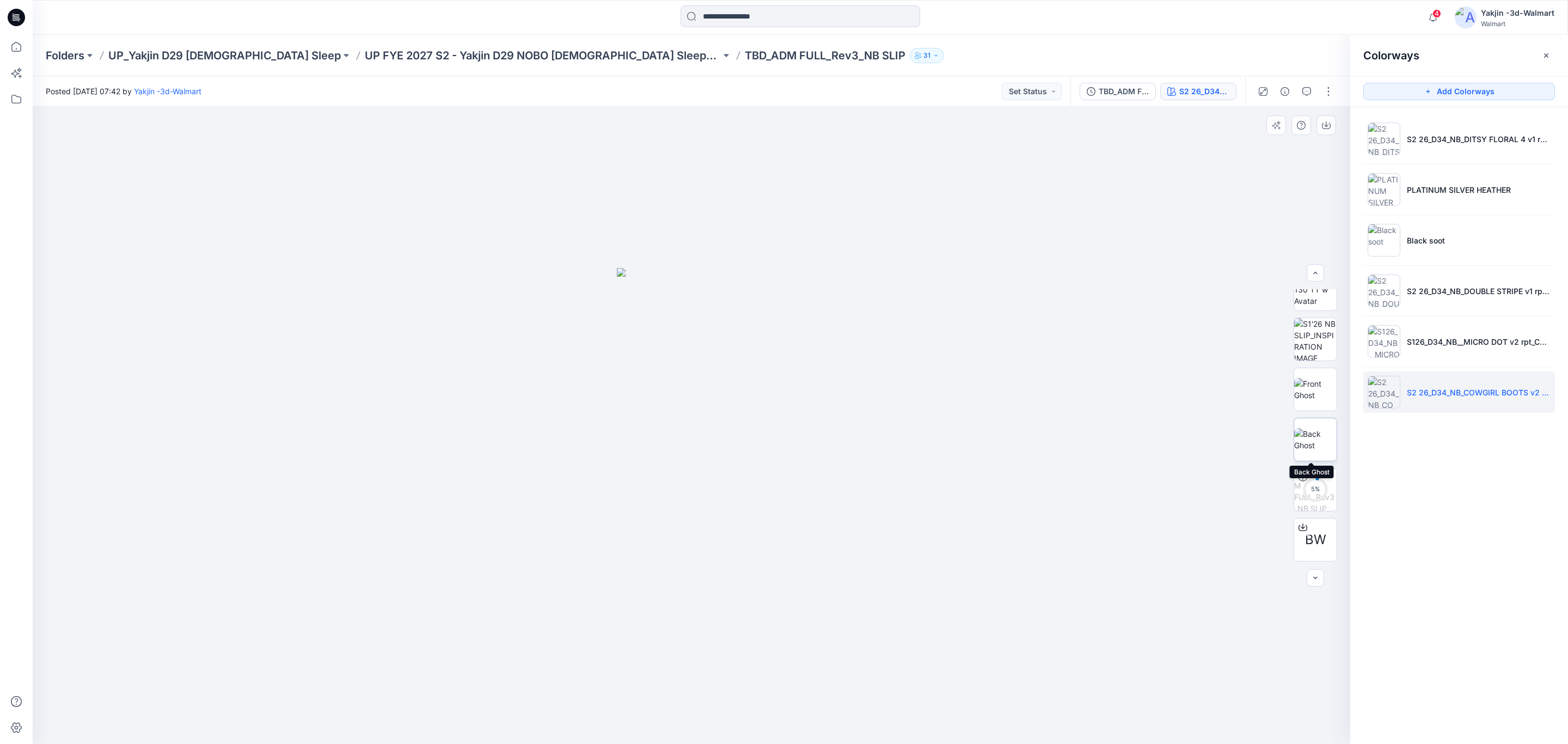
click at [1306, 440] on img at bounding box center [1315, 440] width 43 height 23
click at [1320, 125] on button "button" at bounding box center [1326, 125] width 19 height 19
click at [1436, 472] on div "Colorways Add Colorways S2 26_D34_NB_DITSY FLORAL 4 v1 rpt_CW21_MINT DREAM_WM P…" at bounding box center [1459, 389] width 218 height 709
click at [1436, 190] on p "PLATINUM SILVER HEATHER" at bounding box center [1458, 189] width 104 height 12
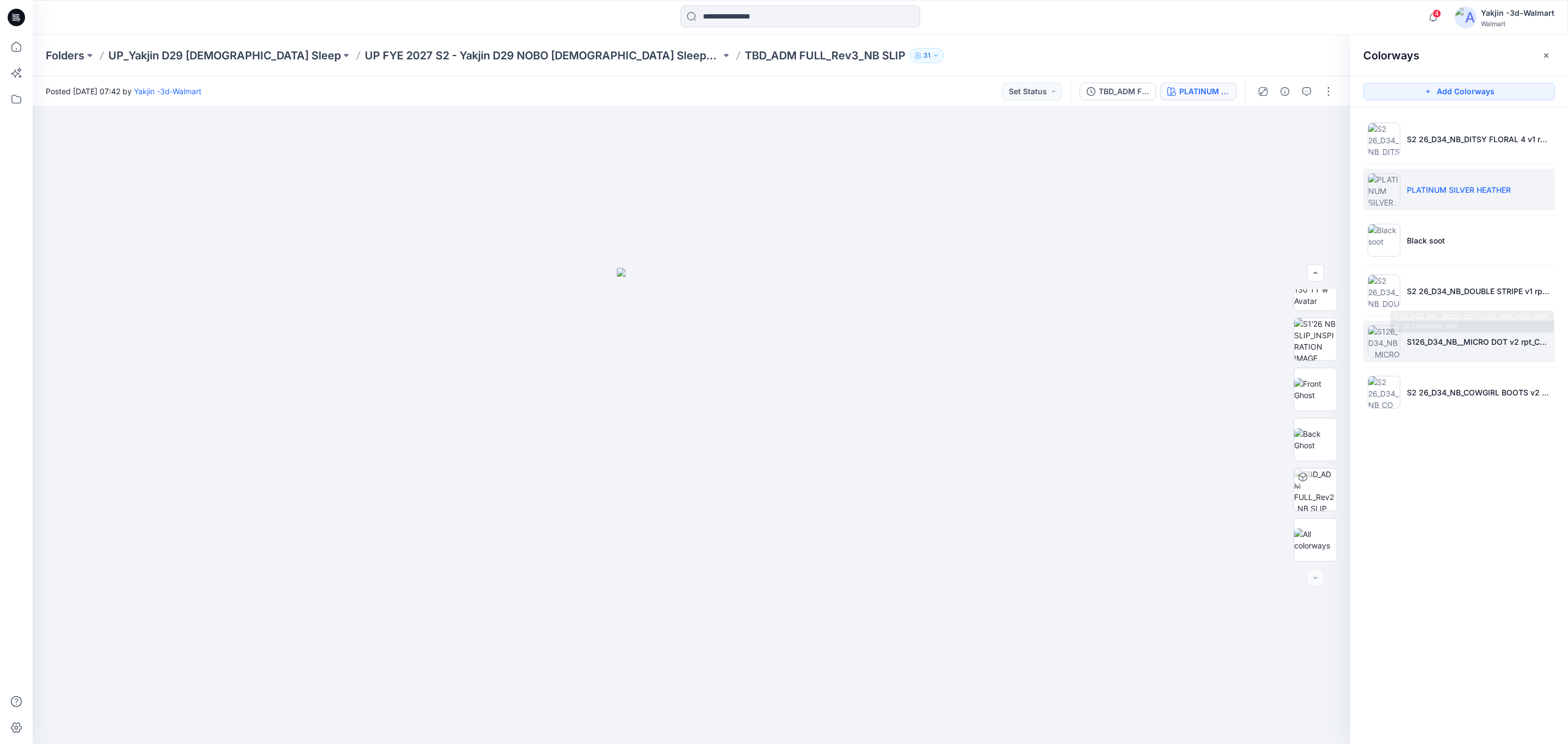
click at [1421, 353] on li "S126_D34_NB__MICRO DOT v2 rpt_CW5_VIVID WHT BLUE SAPPHIRE_WM" at bounding box center [1459, 342] width 192 height 41
click at [1317, 440] on img at bounding box center [1315, 440] width 43 height 23
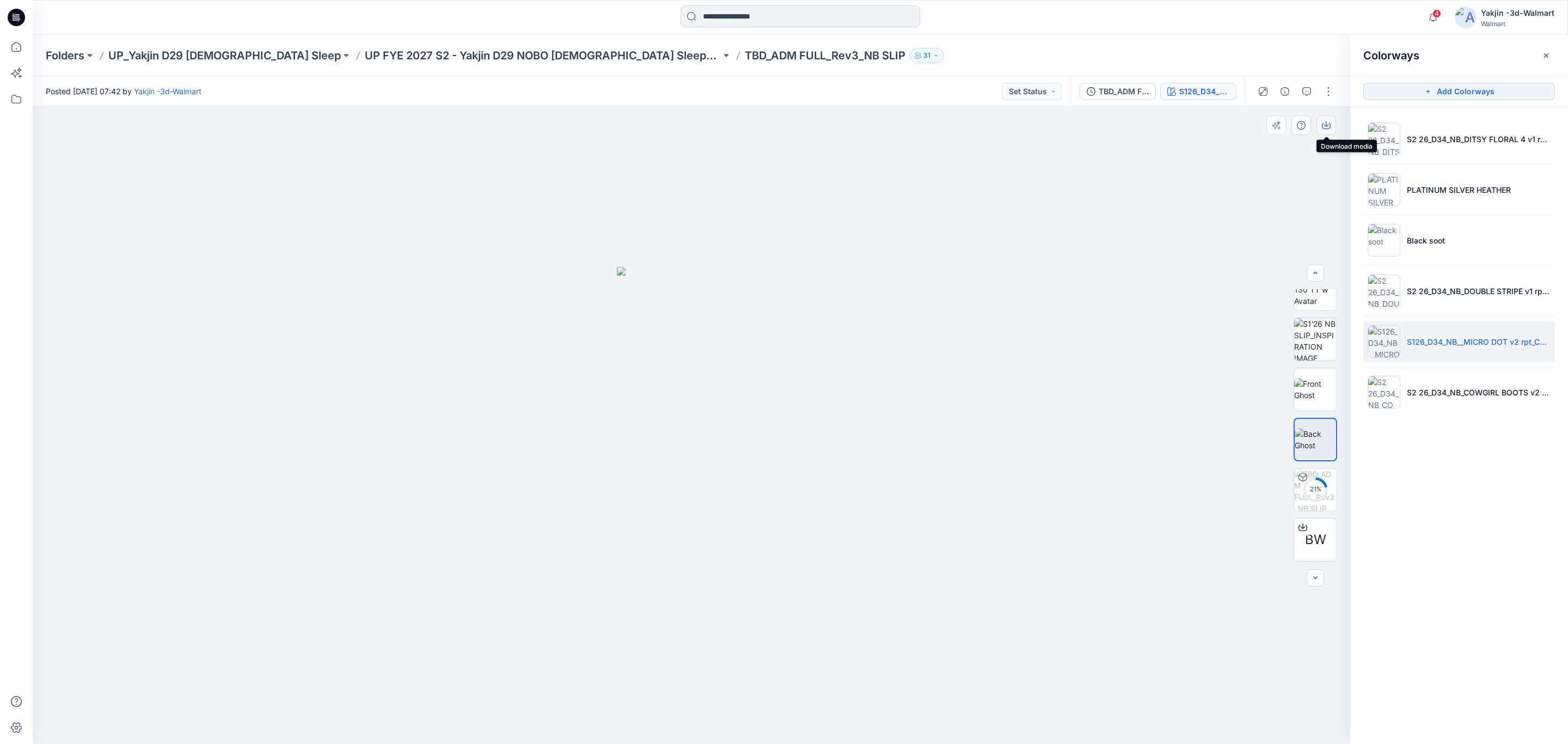
click at [1332, 124] on button "button" at bounding box center [1326, 125] width 19 height 19
click at [1225, 533] on div at bounding box center [691, 425] width 1318 height 637
click at [1416, 300] on li "S2 26_D34_NB_DOUBLE STRIPE v1 rpt_CW5_PEACH MIMOSA_WM" at bounding box center [1459, 291] width 192 height 41
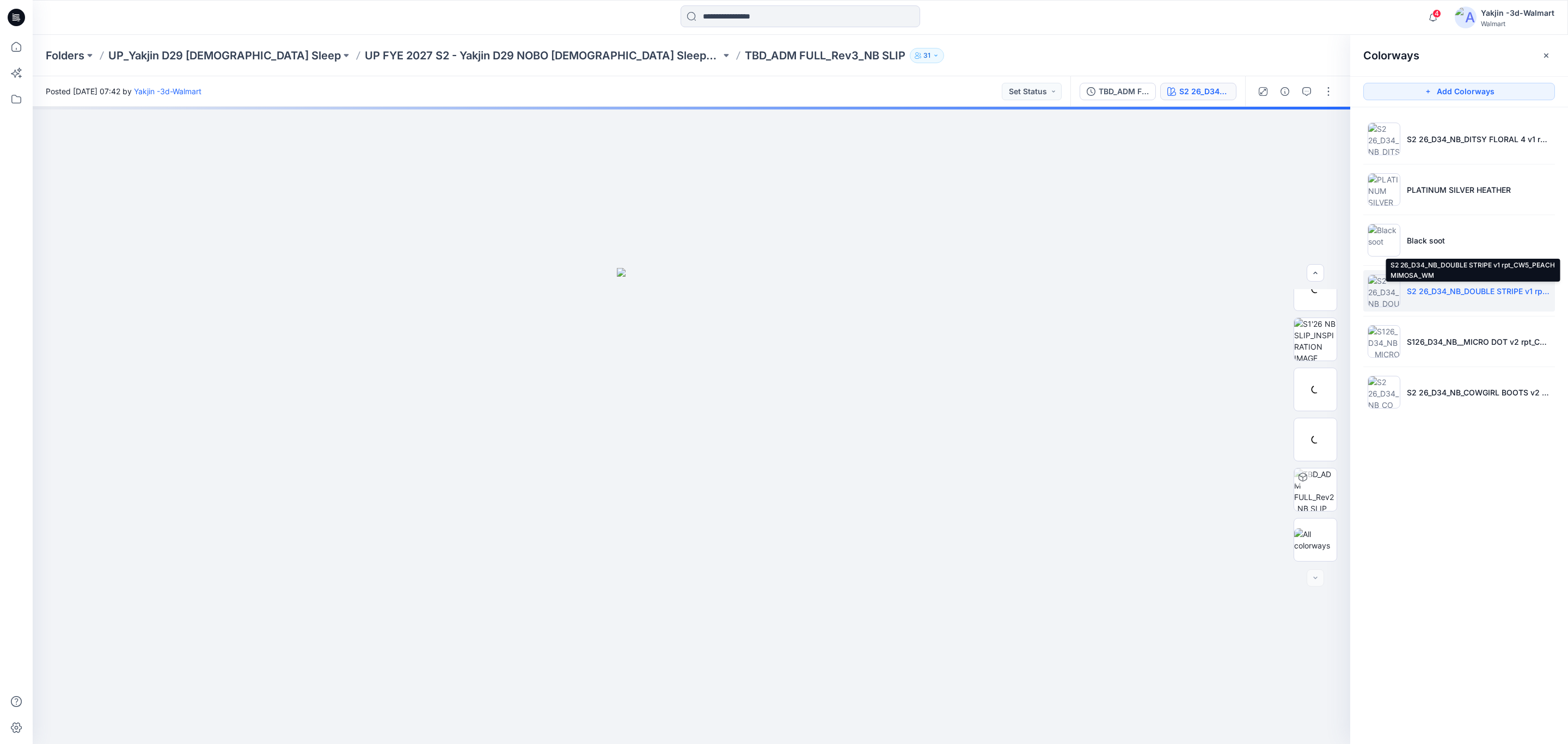
click at [1427, 297] on p "S2 26_D34_NB_DOUBLE STRIPE v1 rpt_CW5_PEACH MIMOSA_WM" at bounding box center [1479, 291] width 144 height 12
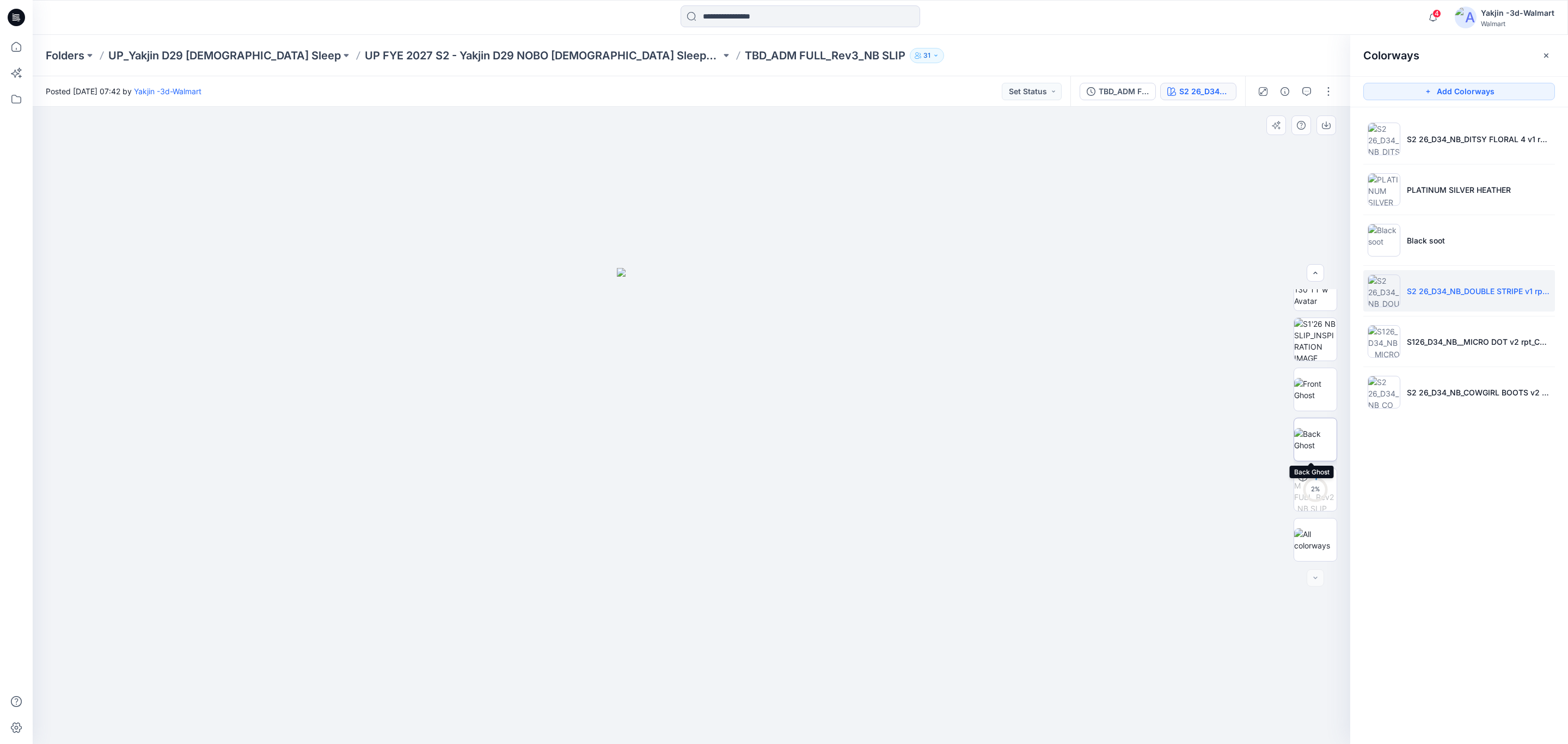
click at [1308, 435] on img at bounding box center [1315, 440] width 43 height 23
click at [1325, 118] on button "button" at bounding box center [1326, 125] width 19 height 19
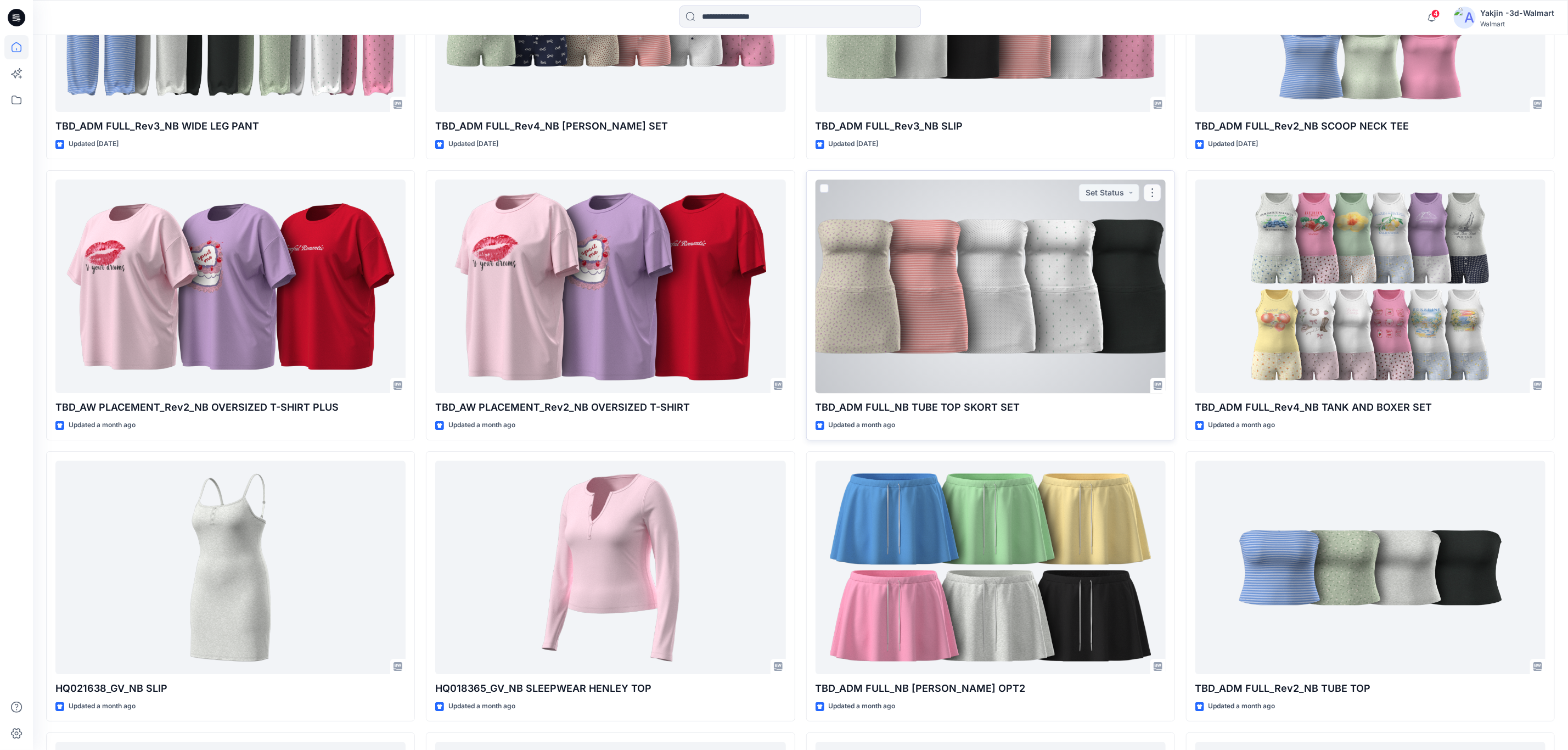
scroll to position [2764, 0]
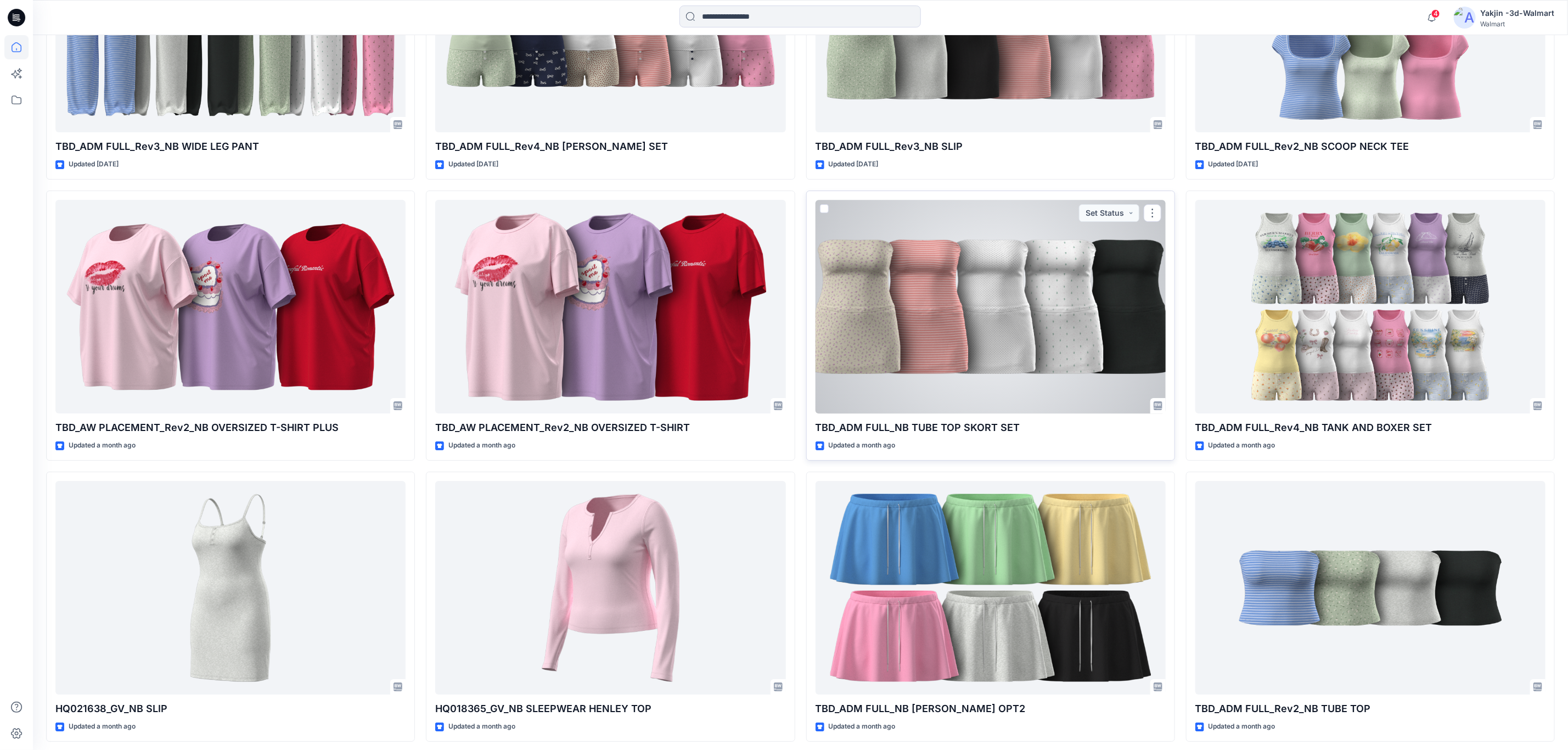
click at [1105, 317] on div at bounding box center [991, 307] width 350 height 214
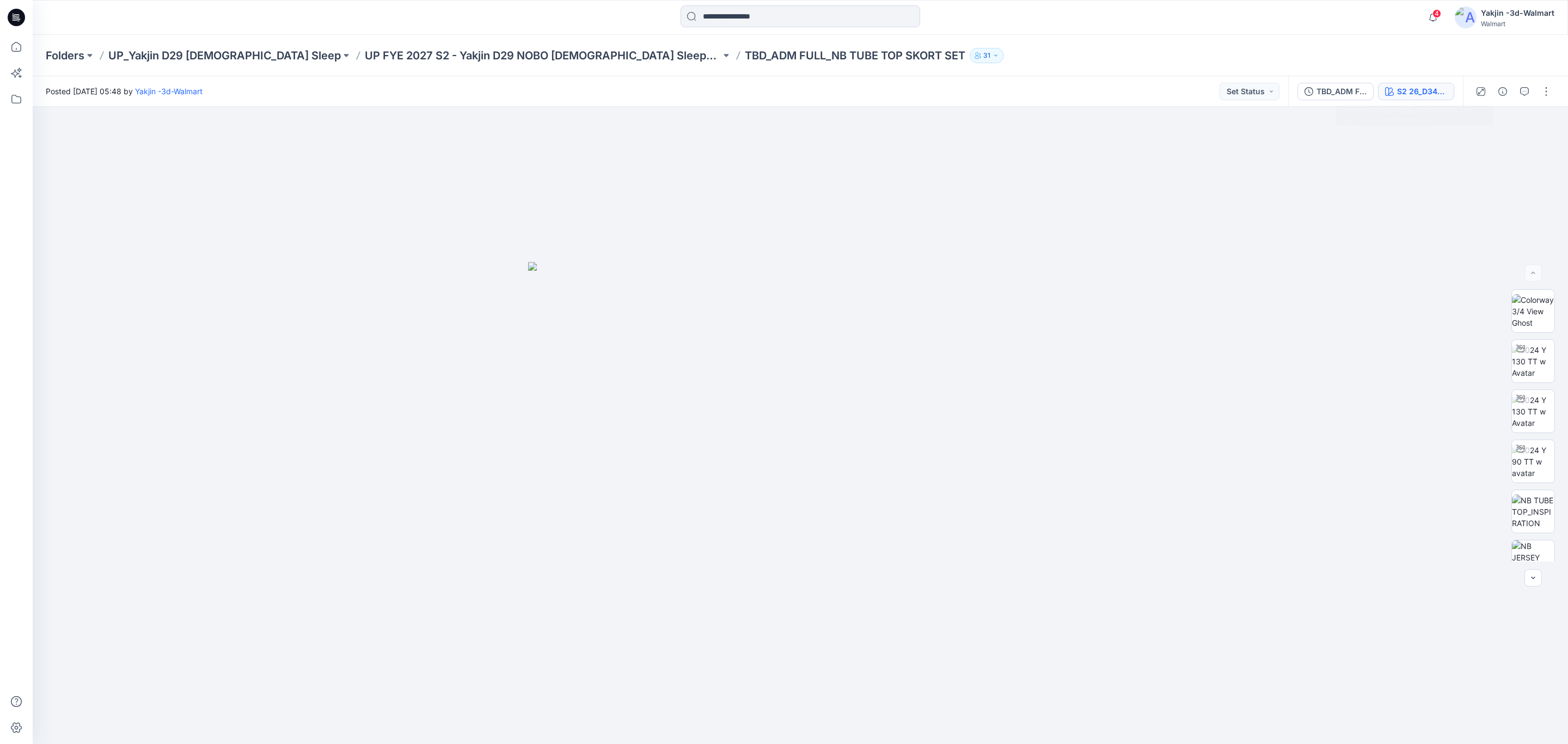
click at [1416, 83] on button "S2 26_D34_NB_DITSY FLORAL 3 v1 rptcc_CW20_LIGHT BIRCH_WM" at bounding box center [1416, 91] width 76 height 18
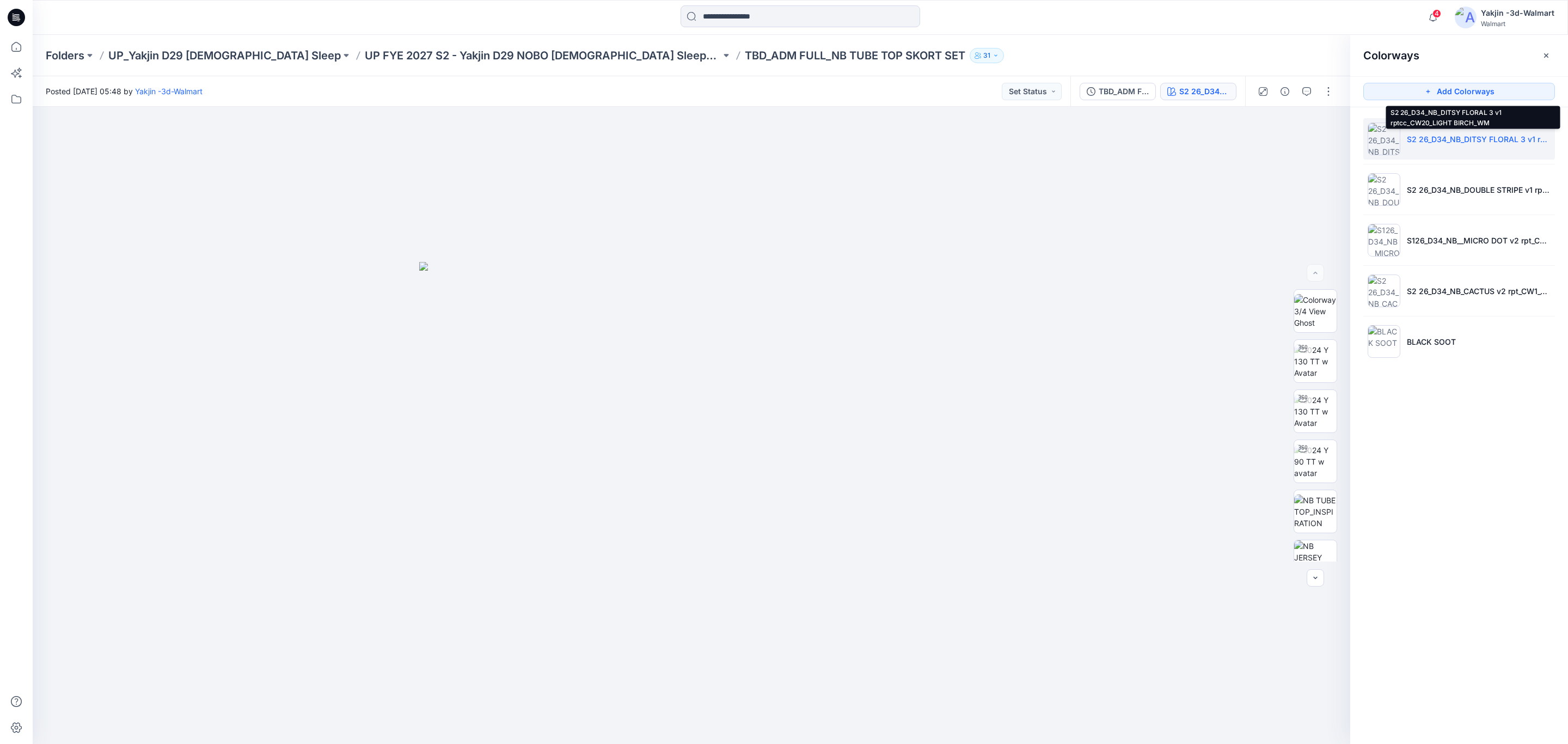
click at [1416, 136] on p "S2 26_D34_NB_DITSY FLORAL 3 v1 rptcc_CW20_LIGHT BIRCH_WM" at bounding box center [1479, 139] width 144 height 12
click at [1328, 122] on icon "button" at bounding box center [1326, 125] width 9 height 9
click at [1323, 433] on img at bounding box center [1315, 440] width 43 height 23
click at [1314, 396] on img at bounding box center [1315, 390] width 43 height 23
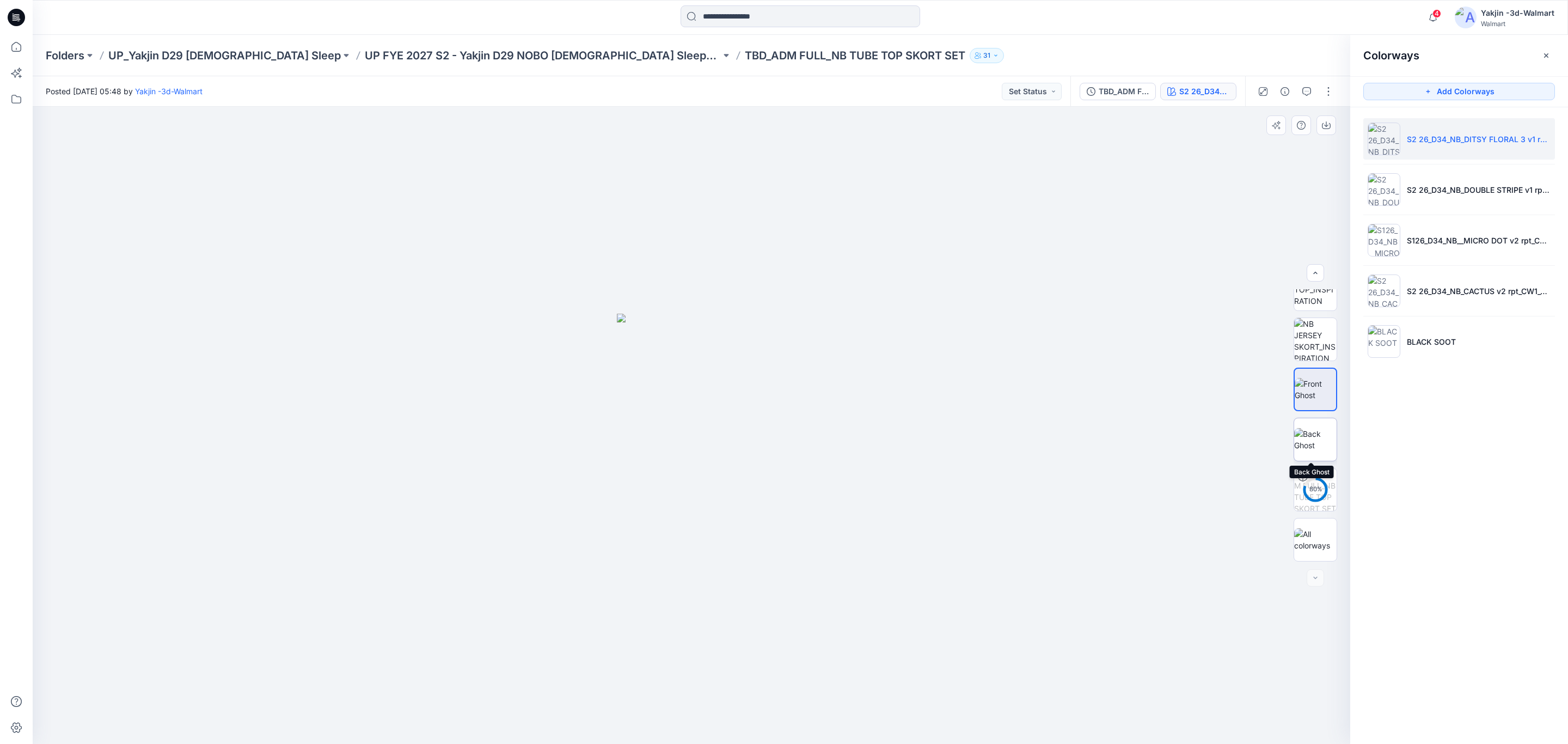
click at [1315, 444] on img at bounding box center [1315, 440] width 43 height 23
click at [1309, 304] on img at bounding box center [1315, 311] width 43 height 34
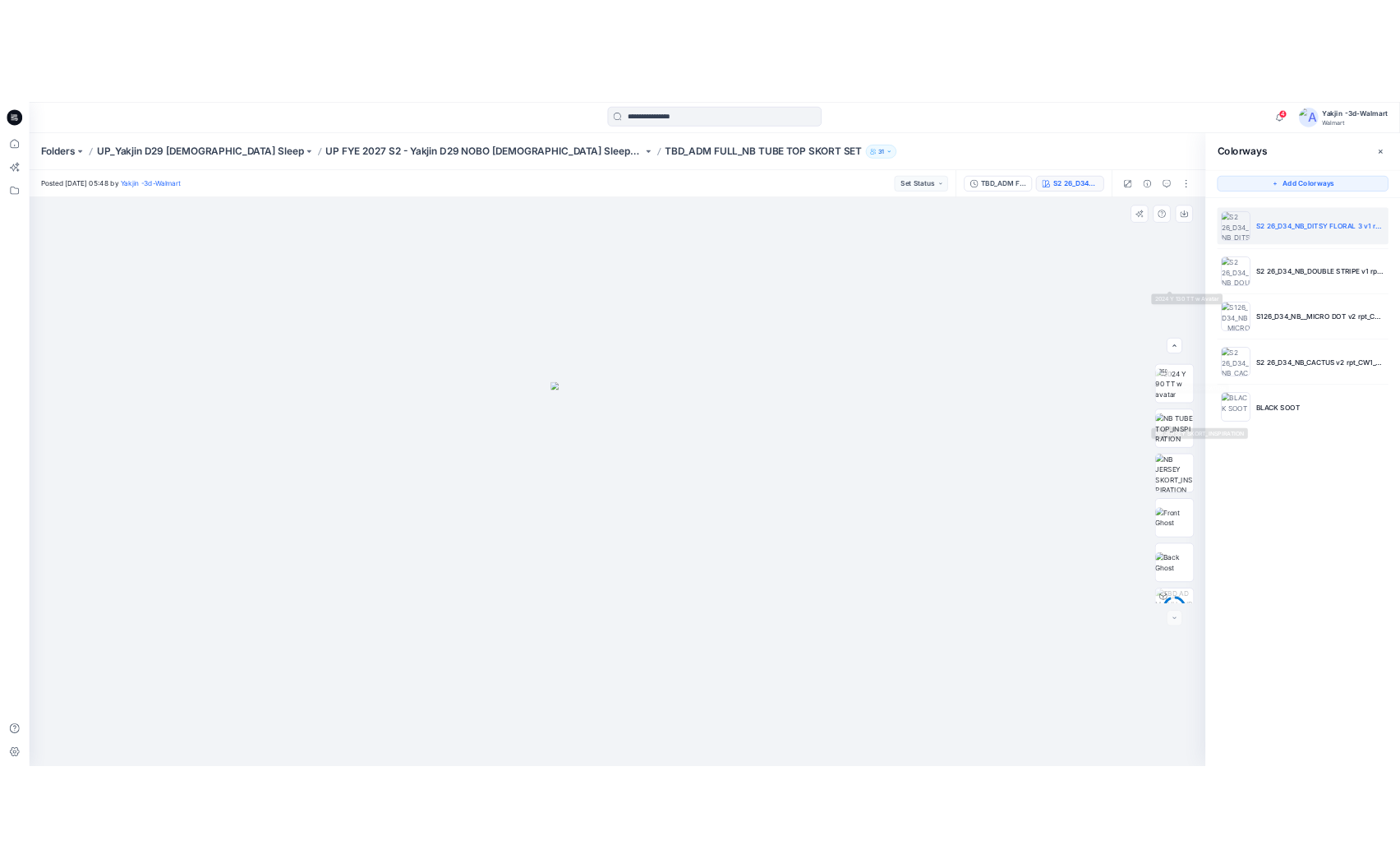
scroll to position [335, 0]
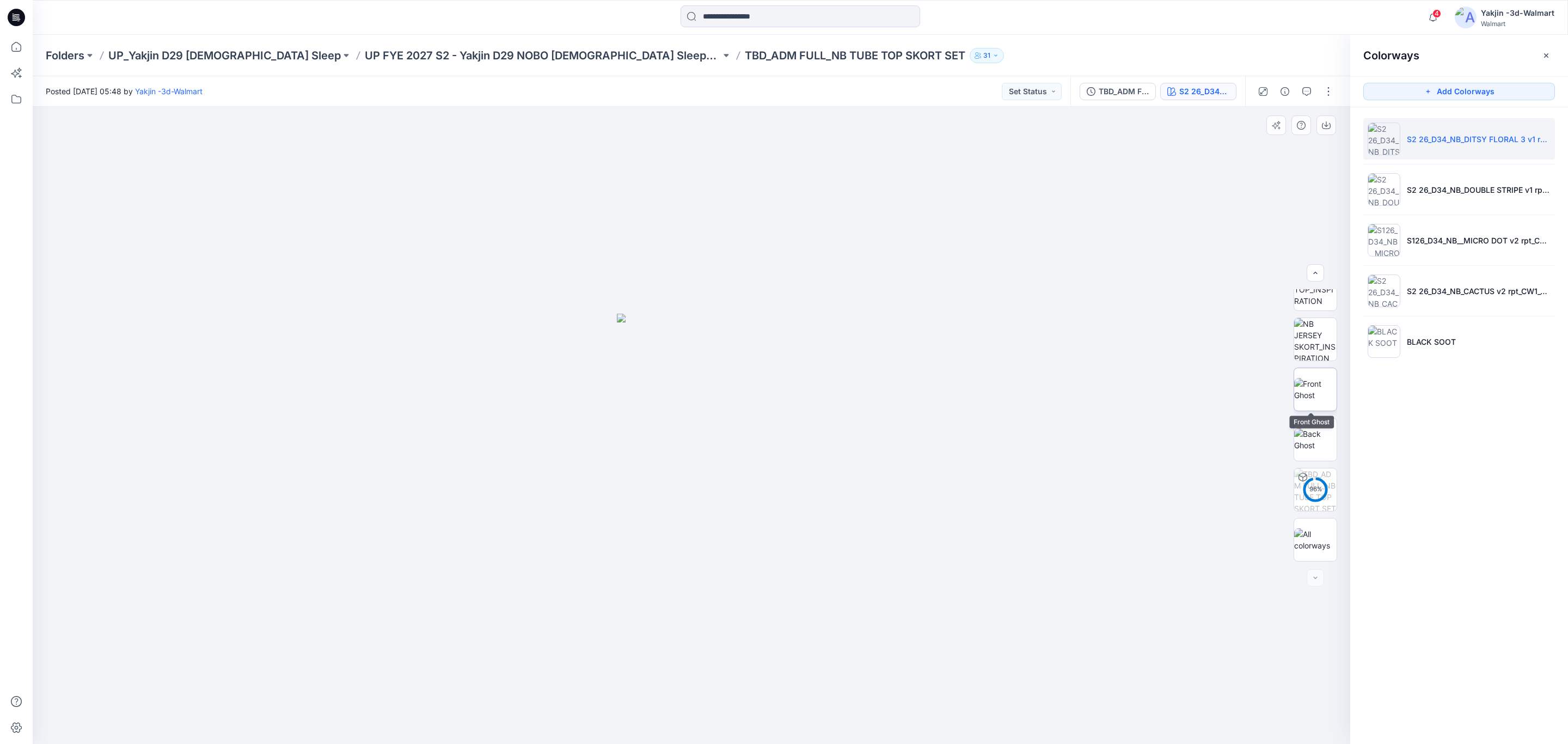
click at [1314, 378] on img at bounding box center [1315, 390] width 43 height 23
click at [1311, 440] on img at bounding box center [1315, 440] width 43 height 23
click at [1327, 130] on button "button" at bounding box center [1326, 125] width 19 height 19
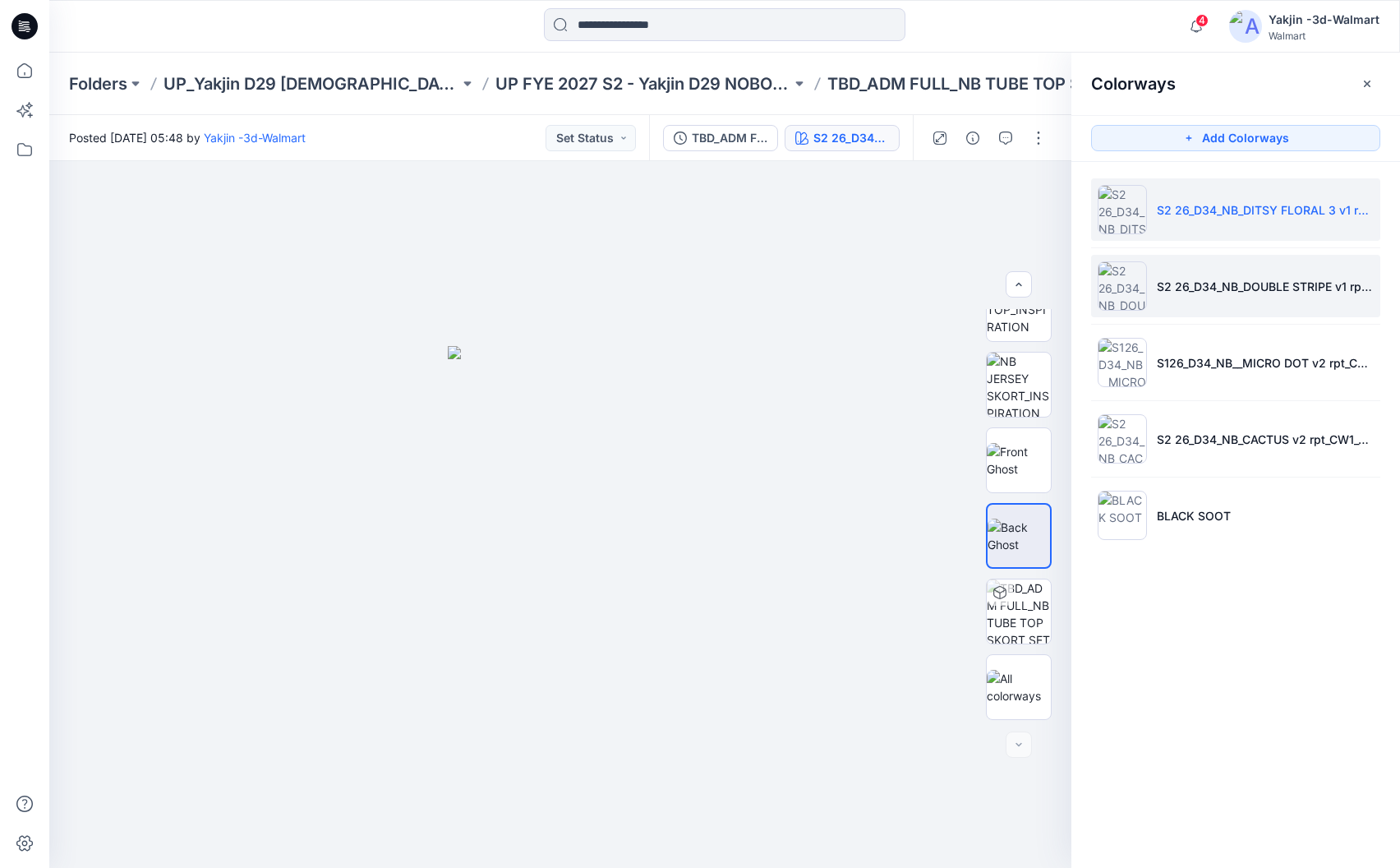
click at [1169, 276] on li "S2 26_D34_NB_DOUBLE STRIPE v1 rpt_CW5_PEACH MIMOSA_WM" at bounding box center [1236, 286] width 289 height 62
click at [1157, 284] on p "S2 26_D34_NB_DOUBLE STRIPE v1 rpt_CW5_PEACH MIMOSA_WM" at bounding box center [1265, 286] width 217 height 17
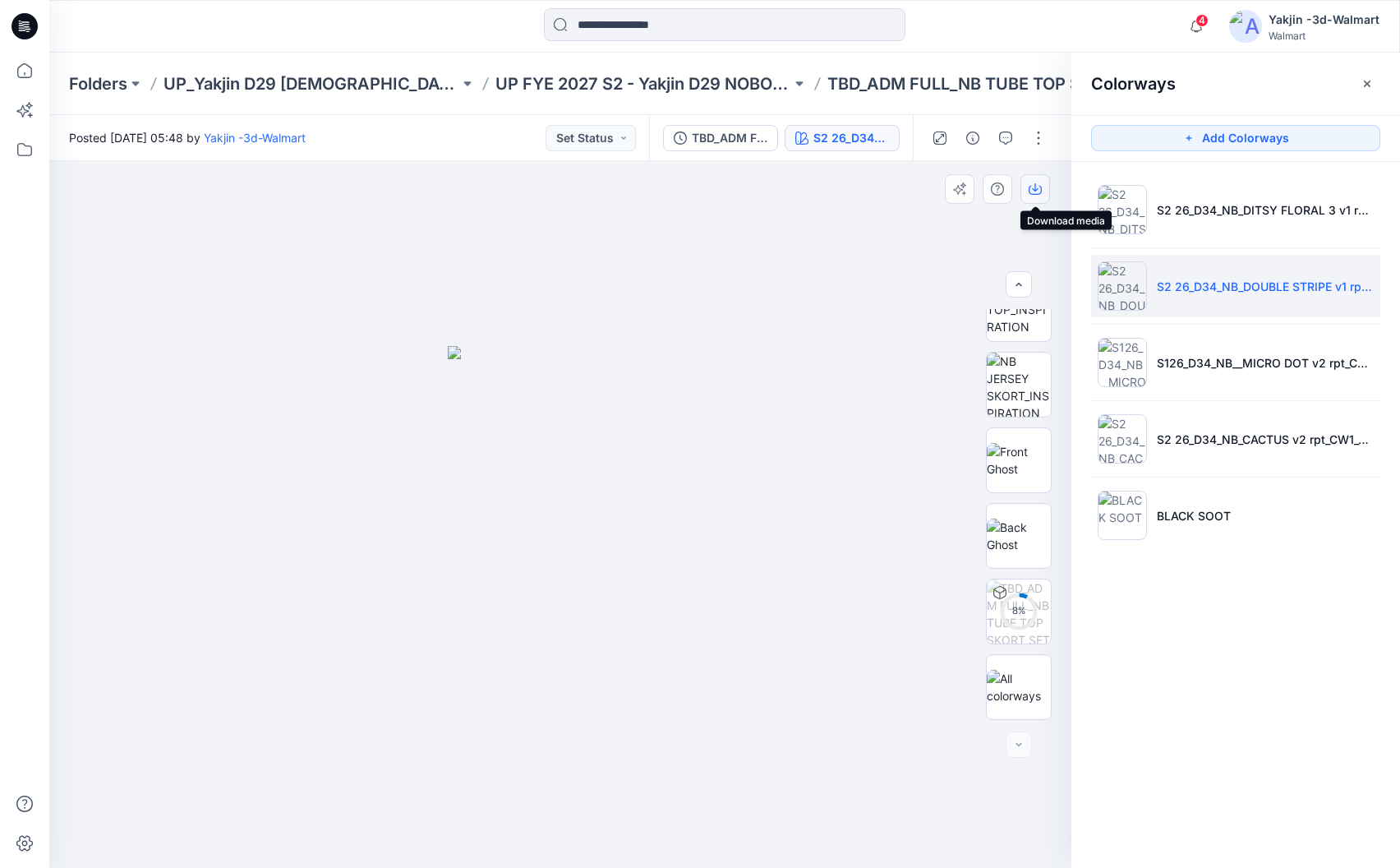
click at [1033, 193] on icon "button" at bounding box center [1035, 189] width 13 height 13
drag, startPoint x: 1010, startPoint y: 533, endPoint x: 1013, endPoint y: 516, distance: 17.3
click at [1010, 533] on img at bounding box center [1019, 535] width 64 height 35
click at [1040, 186] on icon "button" at bounding box center [1035, 189] width 13 height 13
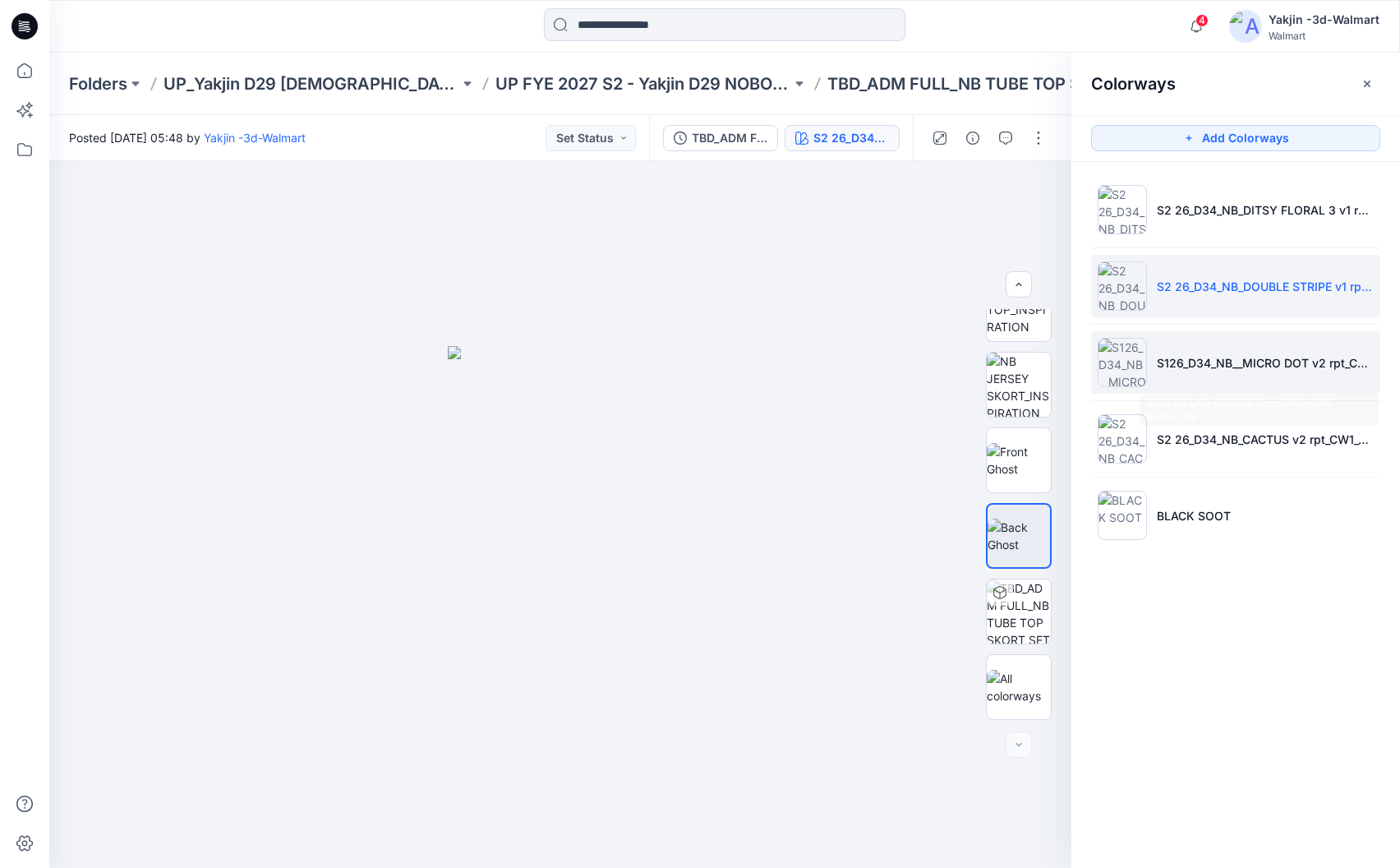
click at [1191, 378] on li "S126_D34_NB__MICRO DOT v2 rpt_CW5_VIVID WHT BLUE SAPPHIRE_WM" at bounding box center [1236, 362] width 289 height 62
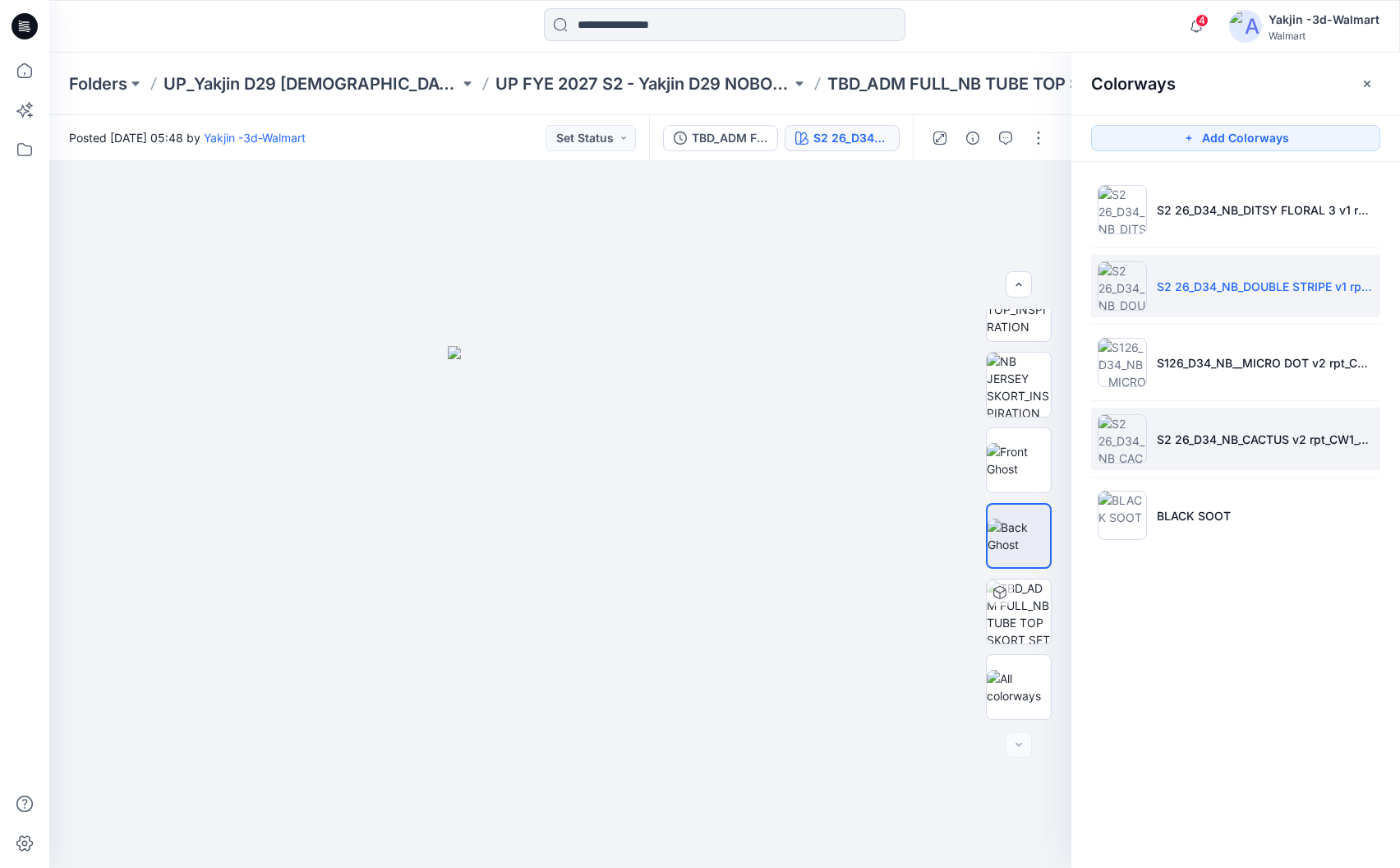
click at [1188, 427] on li "S2 26_D34_NB_CACTUS v2 rpt_CW1_VIVID WHITE_WM" at bounding box center [1236, 439] width 289 height 62
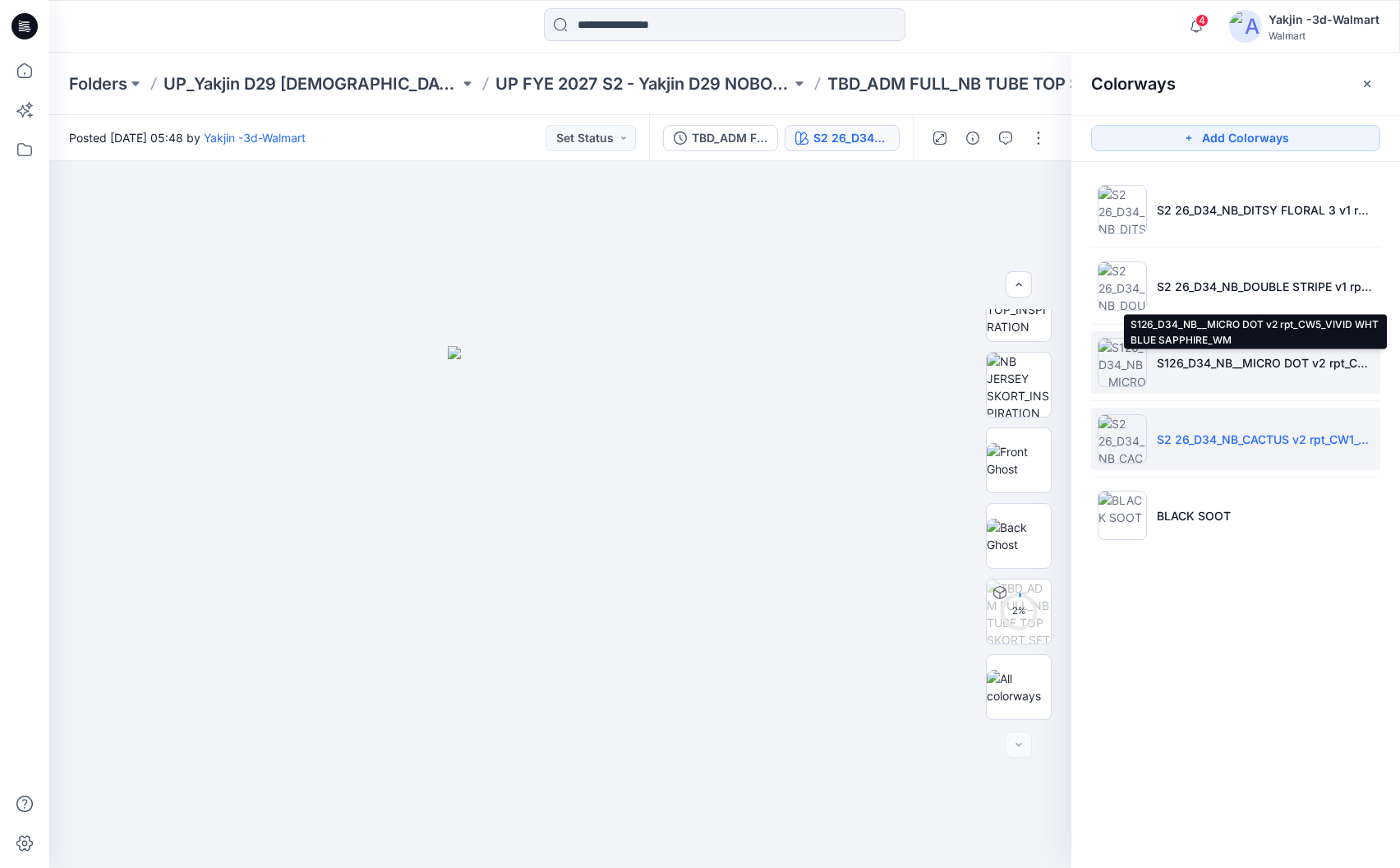
click at [1162, 361] on p "S126_D34_NB__MICRO DOT v2 rpt_CW5_VIVID WHT BLUE SAPPHIRE_WM" at bounding box center [1265, 363] width 217 height 17
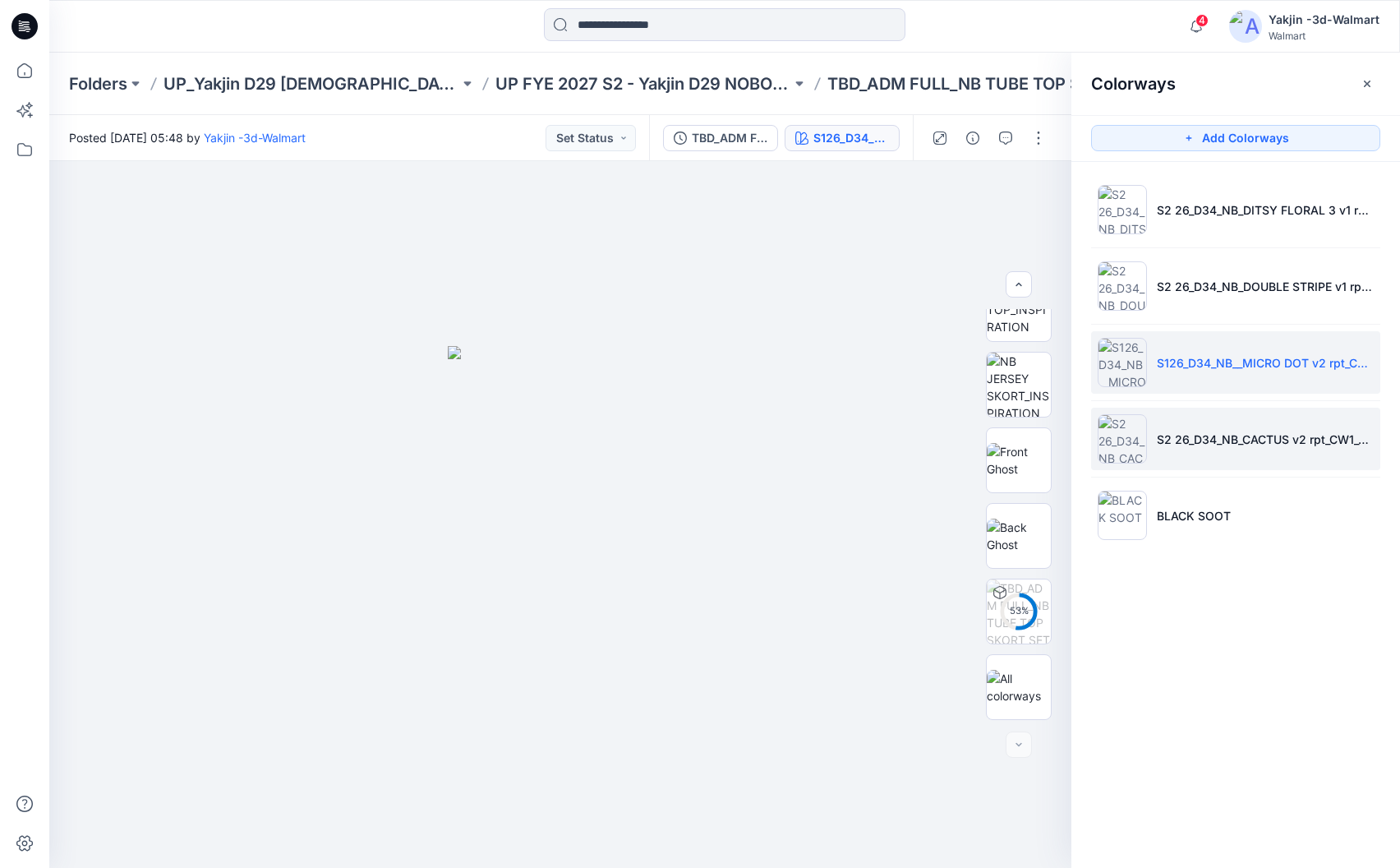
click at [1209, 427] on li "S2 26_D34_NB_CACTUS v2 rpt_CW1_VIVID WHITE_WM" at bounding box center [1236, 439] width 289 height 62
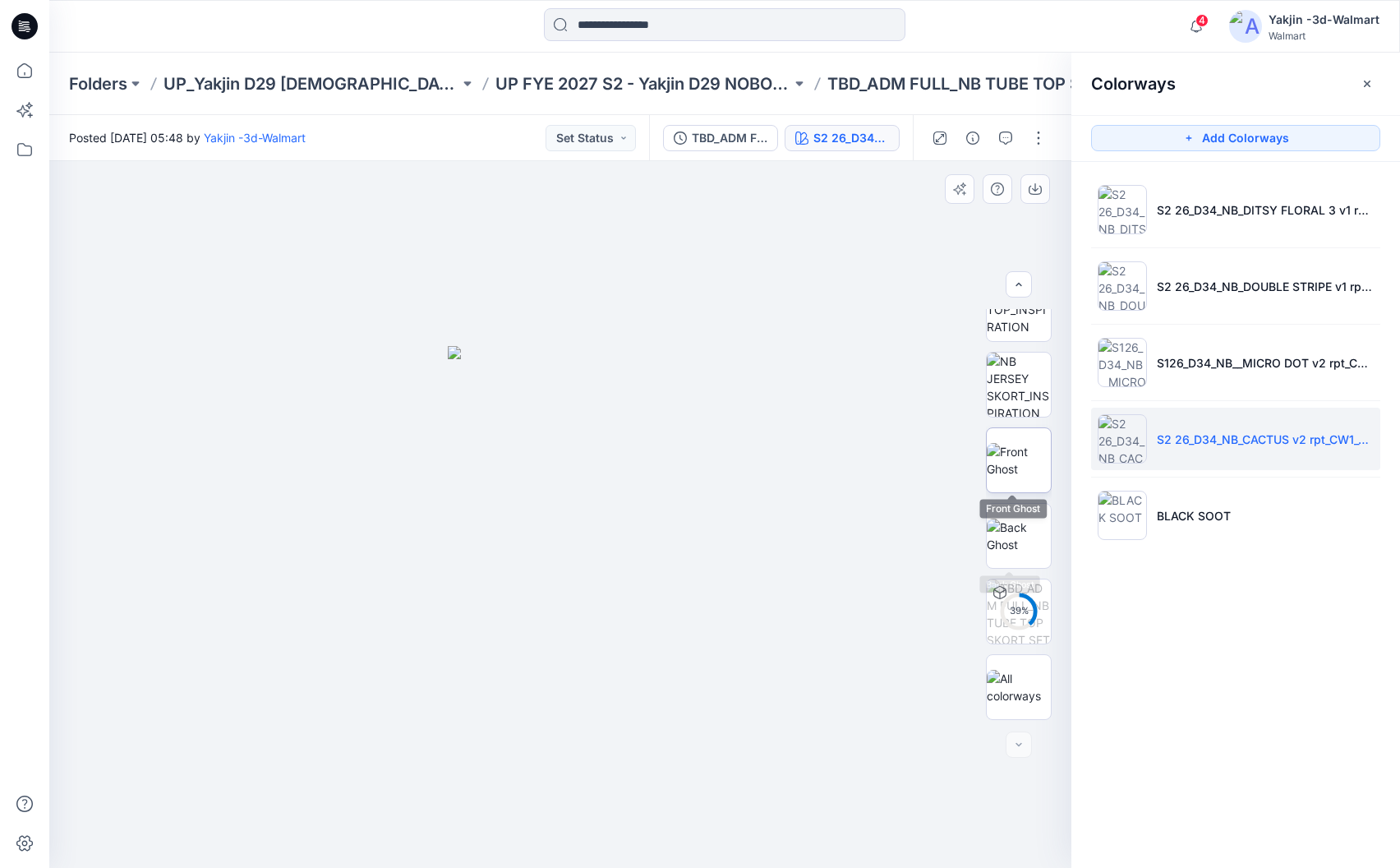
click at [1011, 471] on img at bounding box center [1019, 460] width 64 height 35
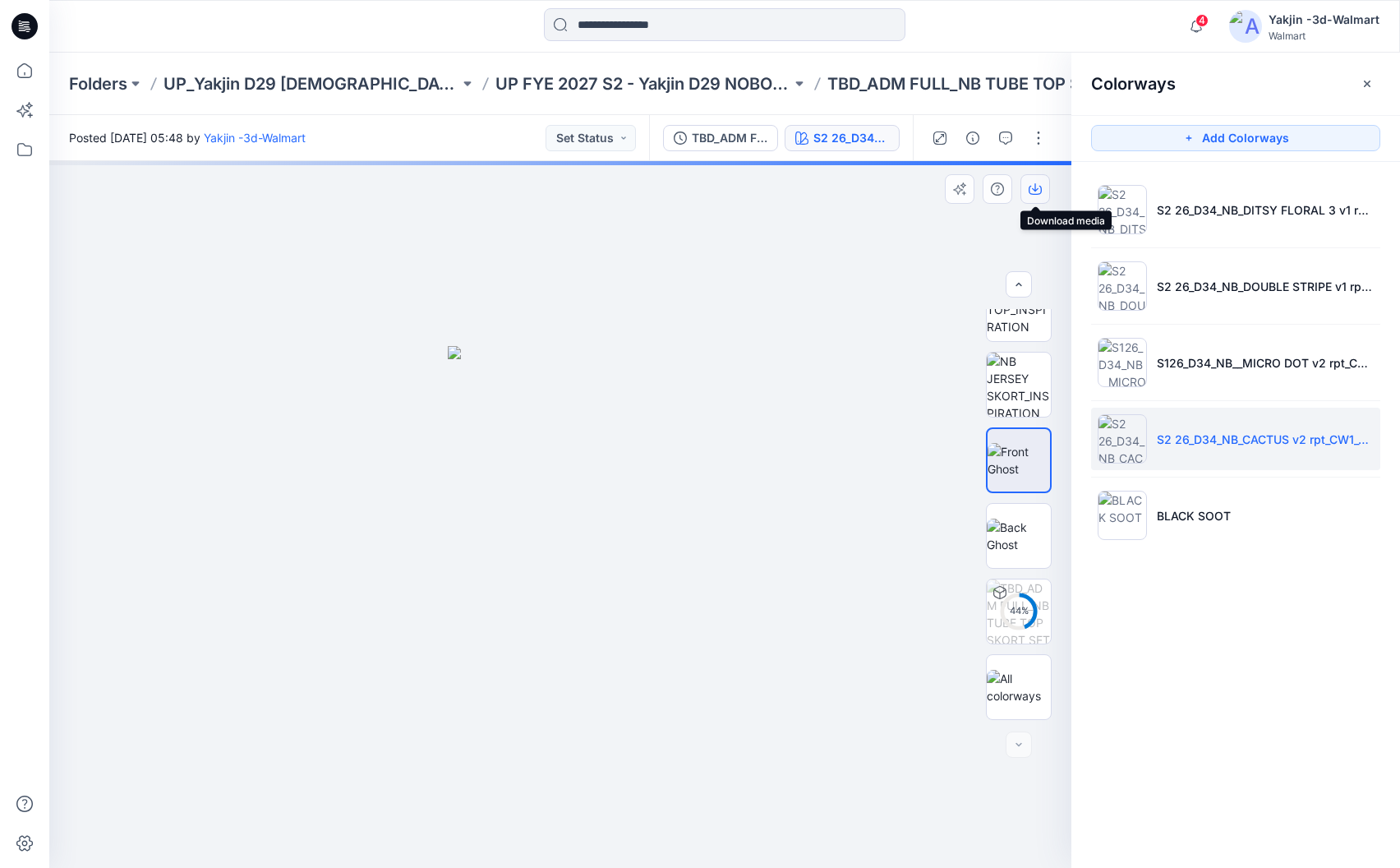
click at [1032, 195] on button "button" at bounding box center [1035, 189] width 29 height 29
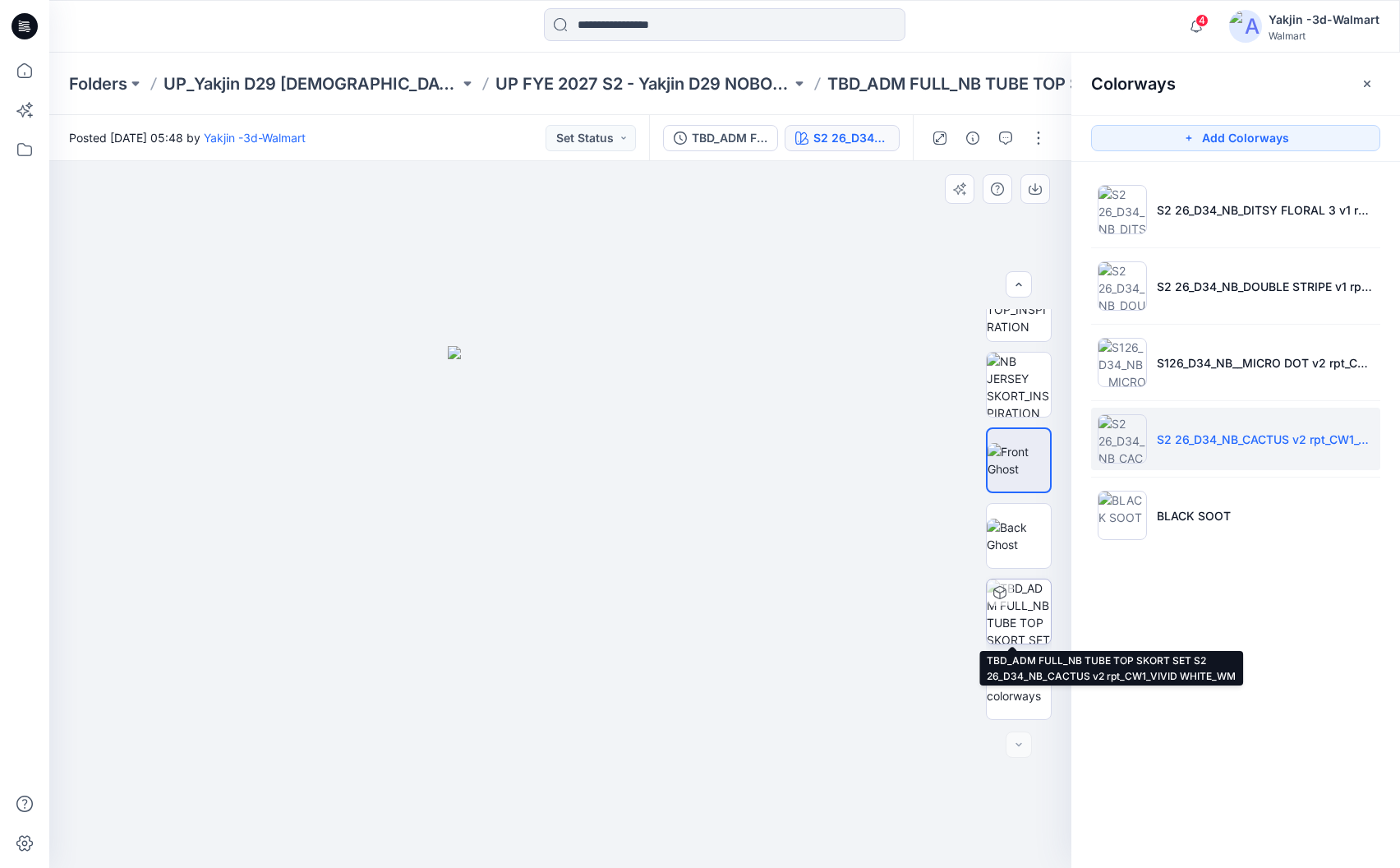
click at [1021, 614] on img at bounding box center [1019, 612] width 64 height 64
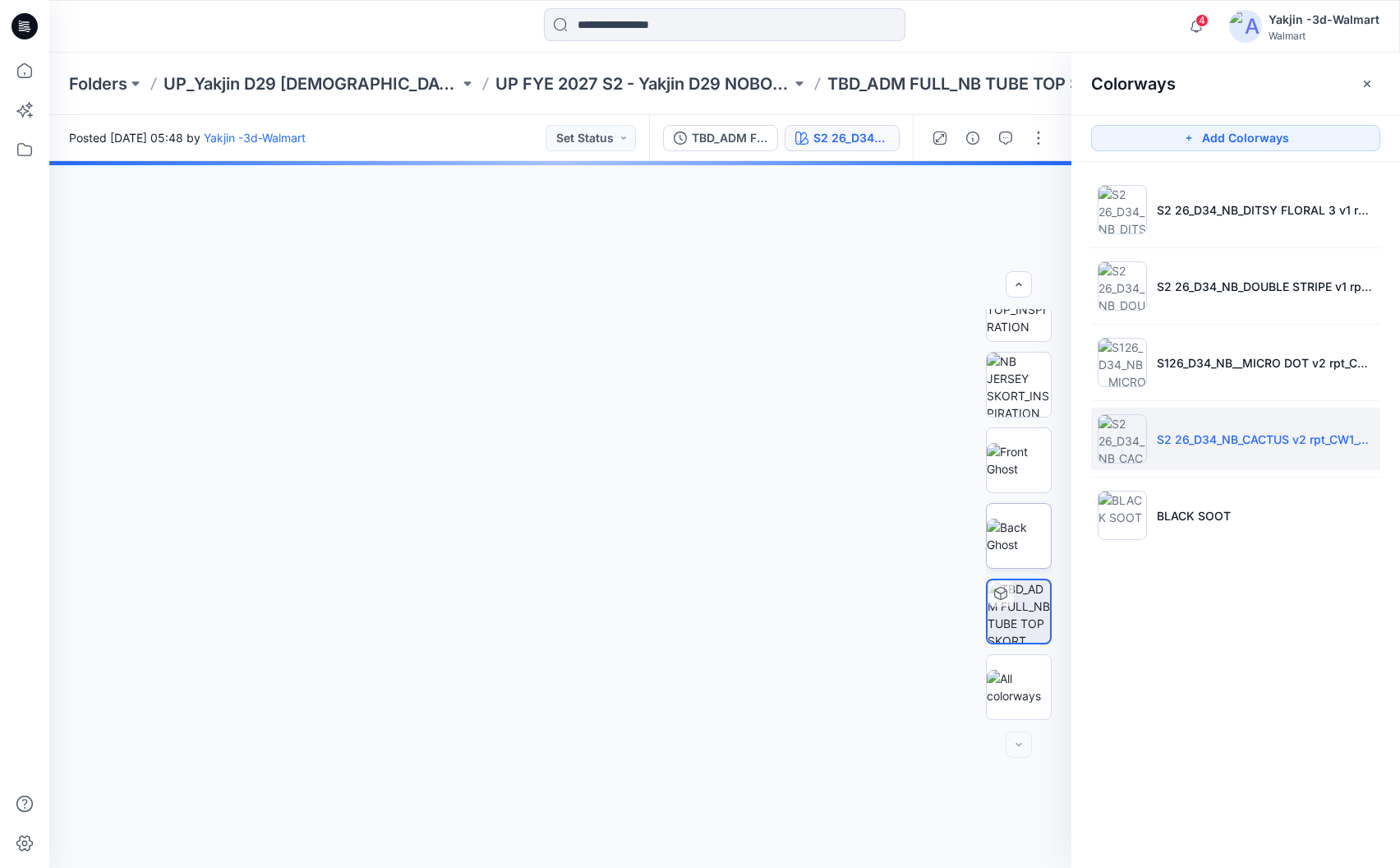
click at [1018, 541] on img at bounding box center [1019, 535] width 64 height 35
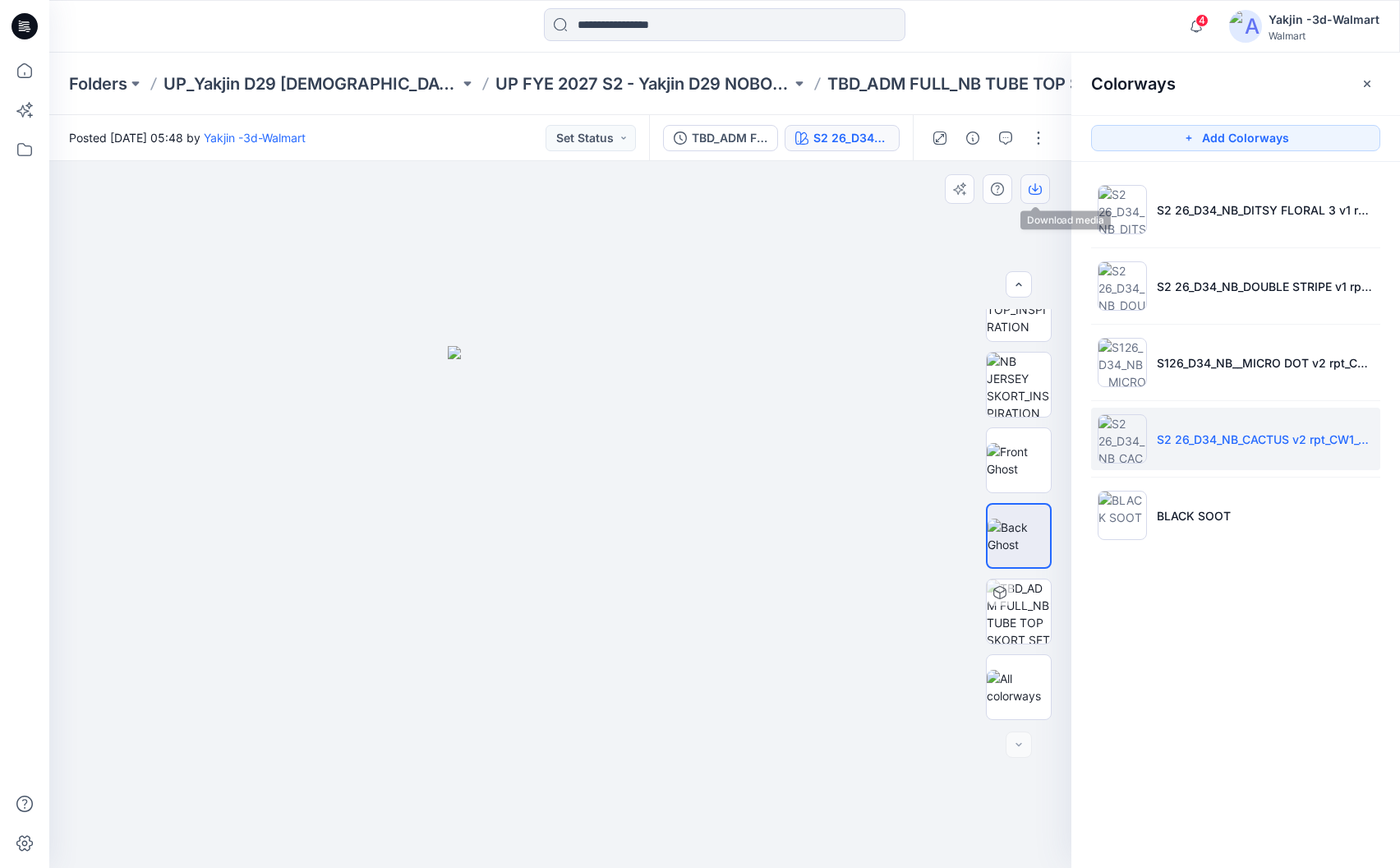
click at [1041, 186] on icon "button" at bounding box center [1035, 189] width 13 height 13
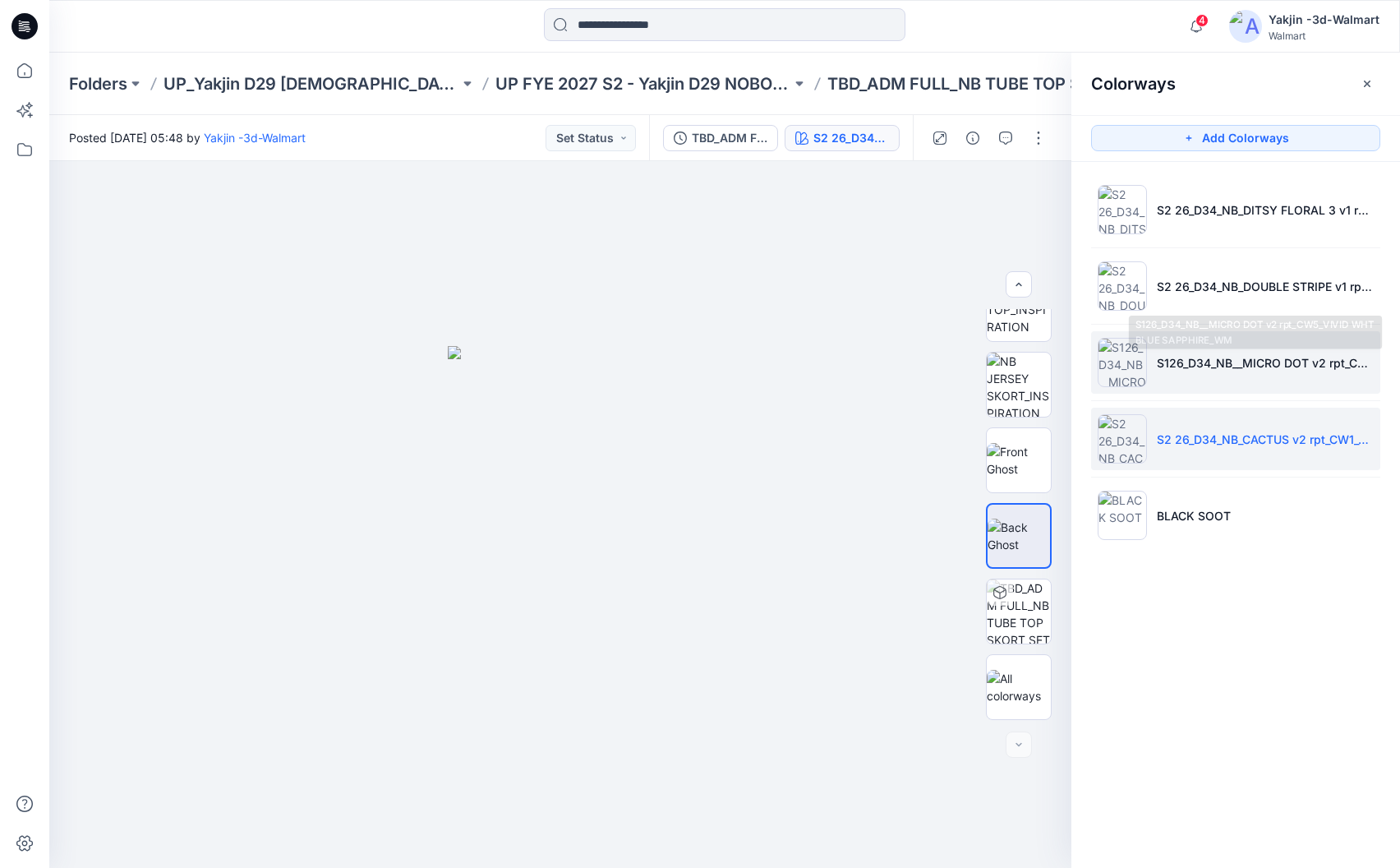
click at [1199, 358] on p "S126_D34_NB__MICRO DOT v2 rpt_CW5_VIVID WHT BLUE SAPPHIRE_WM" at bounding box center [1265, 363] width 217 height 17
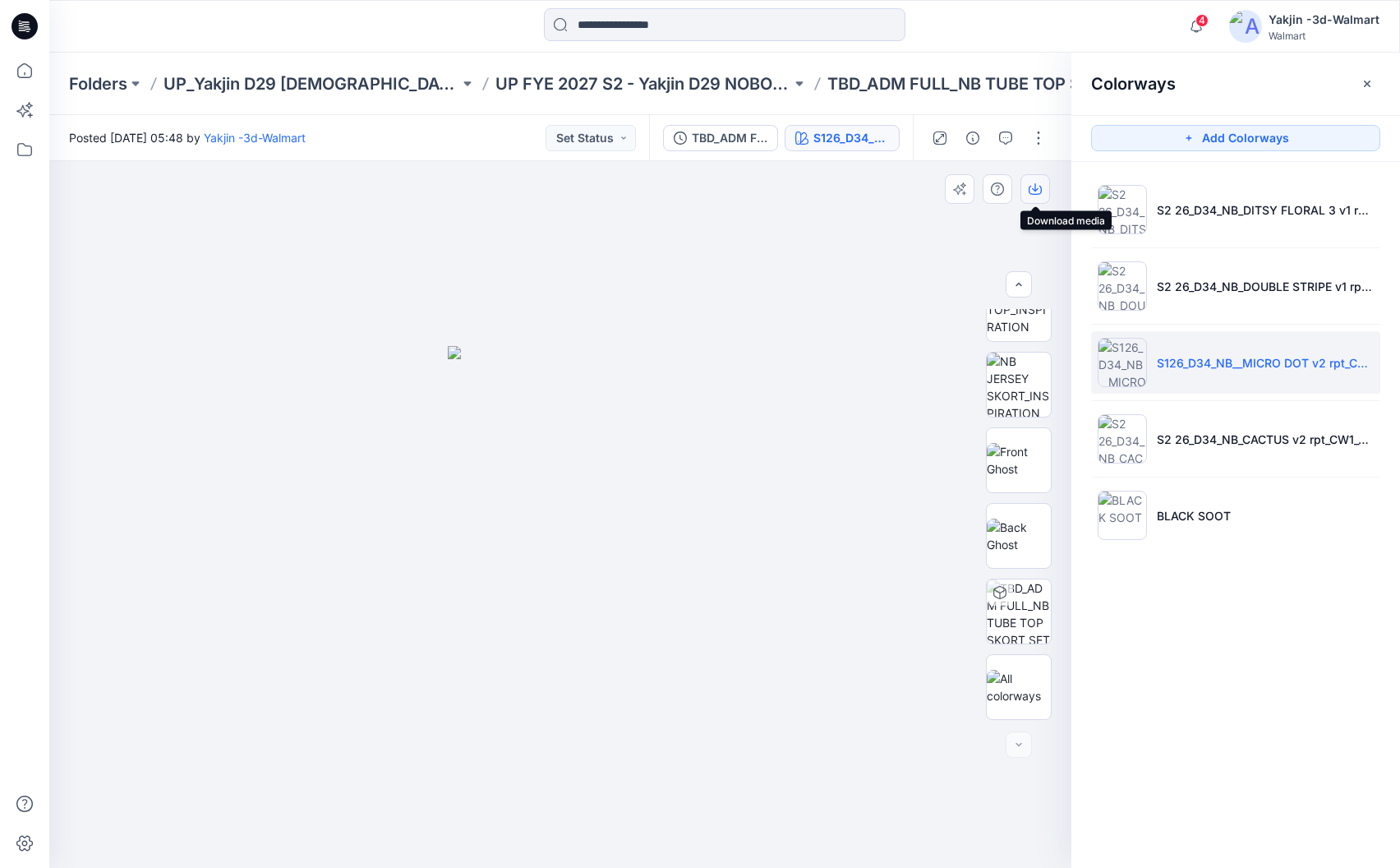
click at [1032, 185] on icon "button" at bounding box center [1035, 189] width 13 height 13
drag, startPoint x: 1379, startPoint y: 592, endPoint x: 1350, endPoint y: 570, distance: 36.4
click at [1379, 592] on div "Colorways Add Colorways S2 26_D34_NB_DITSY FLORAL 3 v1 rptcc_CW20_LIGHT BIRCH_W…" at bounding box center [1236, 459] width 329 height 815
click at [1006, 546] on img at bounding box center [1019, 535] width 64 height 35
click at [1036, 188] on icon "button" at bounding box center [1035, 189] width 13 height 13
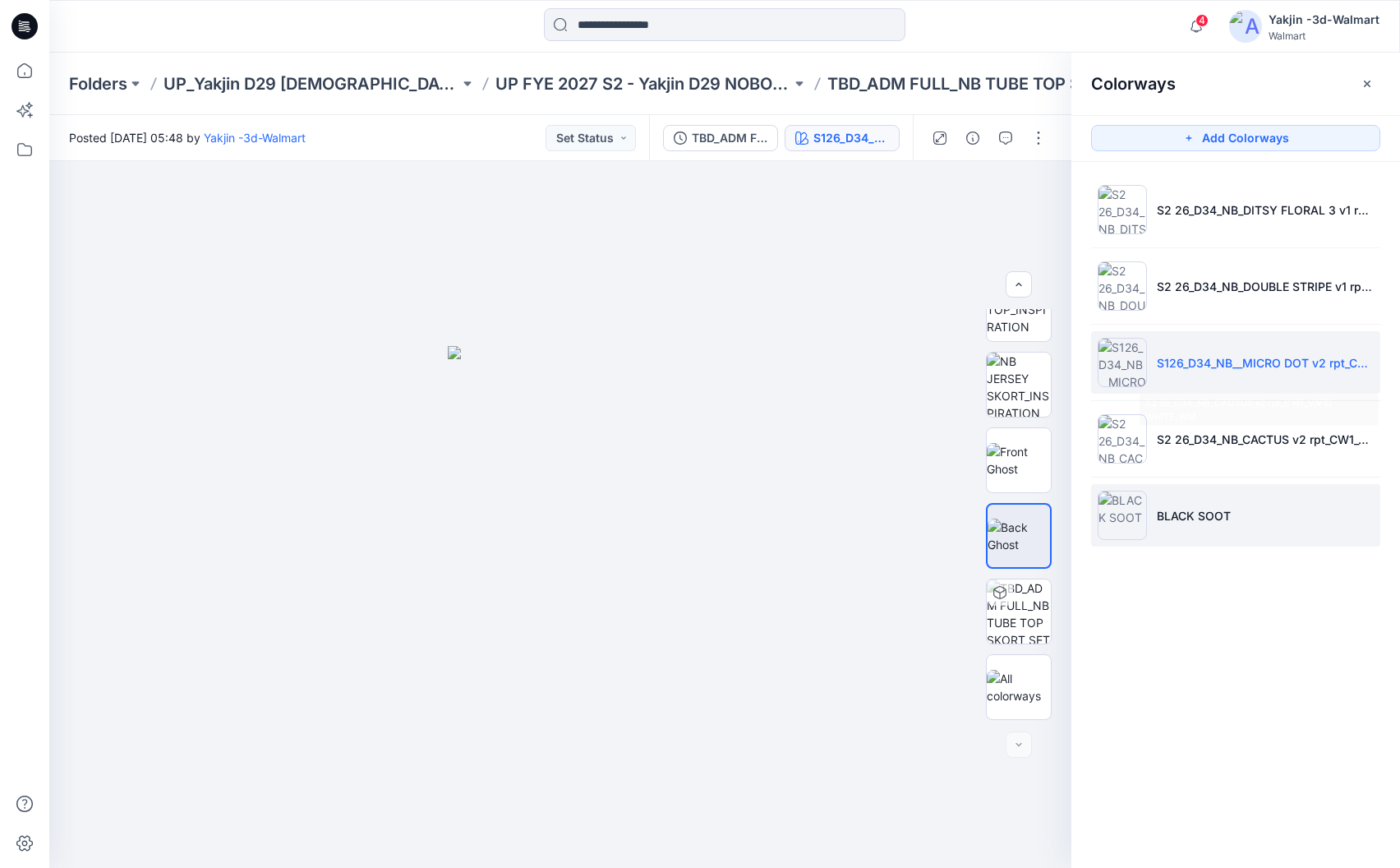
click at [1184, 489] on li "BLACK SOOT" at bounding box center [1236, 515] width 289 height 62
click at [1158, 518] on p "BLACK SOOT" at bounding box center [1193, 515] width 73 height 17
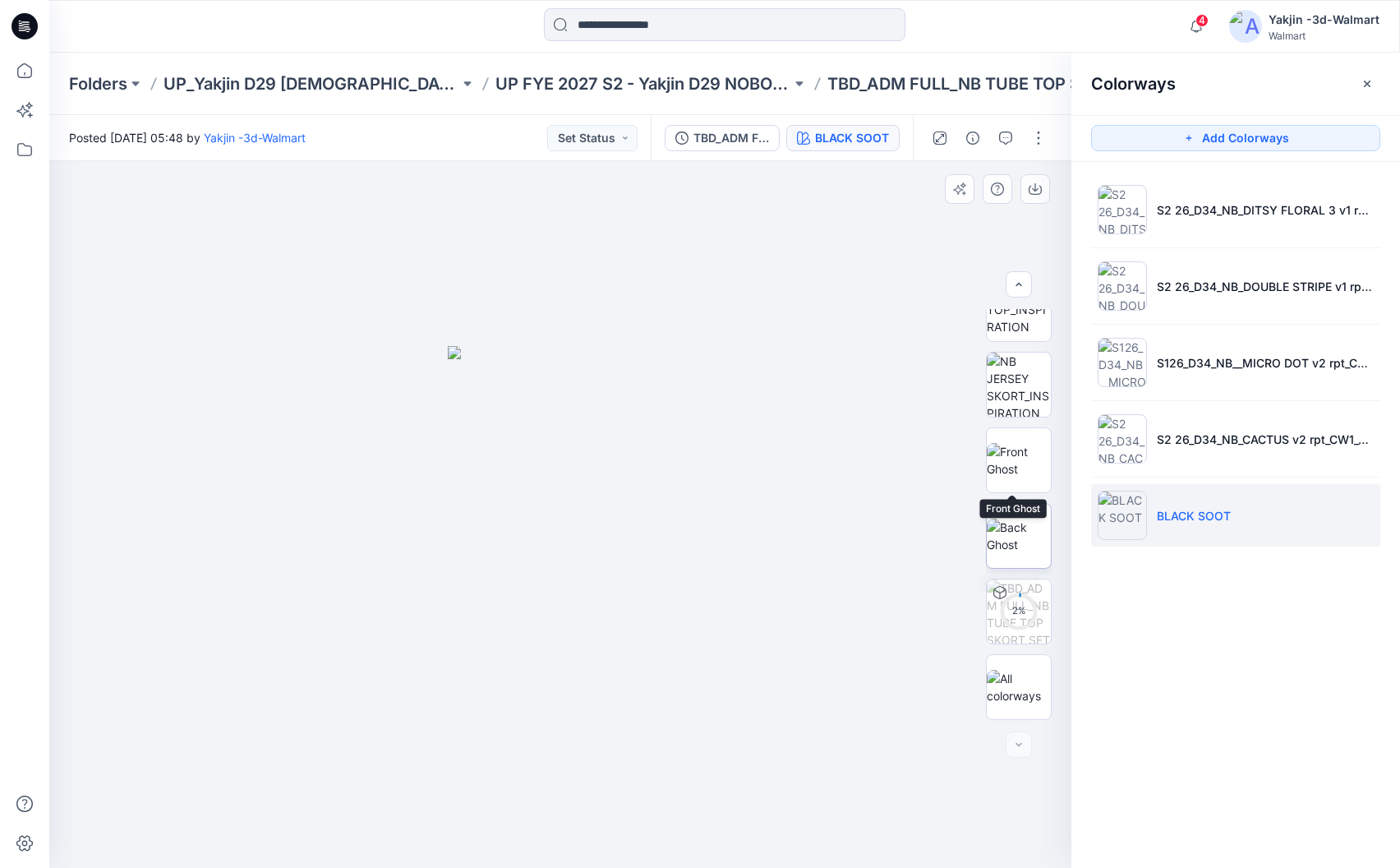
click at [1008, 531] on img at bounding box center [1019, 535] width 64 height 35
click at [1014, 461] on img at bounding box center [1019, 460] width 64 height 35
click at [1044, 186] on button "button" at bounding box center [1035, 189] width 29 height 29
drag, startPoint x: 1225, startPoint y: 757, endPoint x: 1223, endPoint y: 644, distance: 113.0
click at [1226, 755] on div "Colorways Add Colorways S2 26_D34_NB_DITSY FLORAL 3 v1 rptcc_CW20_LIGHT BIRCH_W…" at bounding box center [1236, 459] width 329 height 815
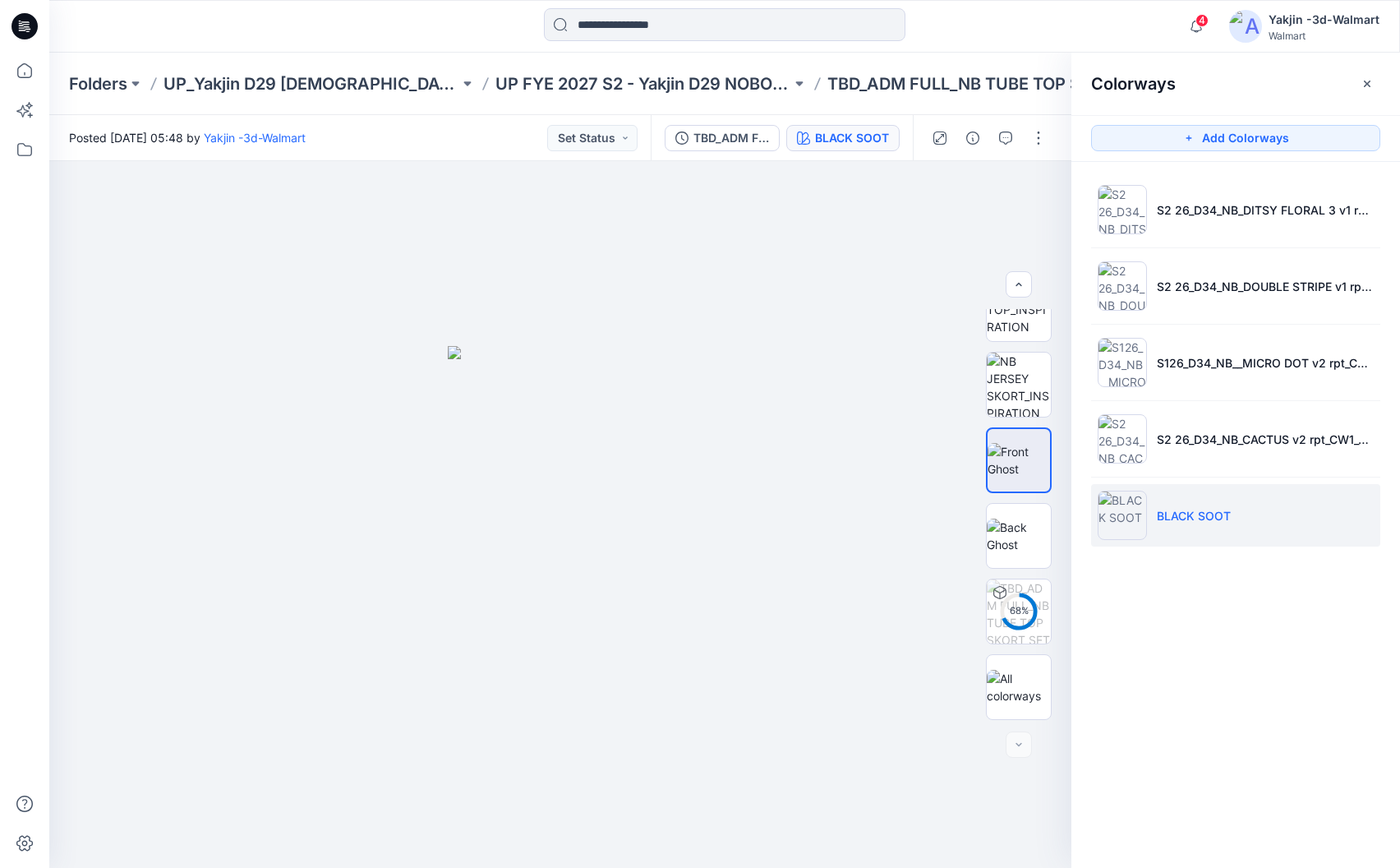
click at [1181, 524] on p "BLACK SOOT" at bounding box center [1193, 515] width 73 height 17
click at [1016, 531] on img at bounding box center [1019, 535] width 64 height 35
click at [1040, 183] on icon "button" at bounding box center [1035, 189] width 13 height 13
click at [754, 387] on div at bounding box center [560, 513] width 1022 height 706
